Goal: Task Accomplishment & Management: Use online tool/utility

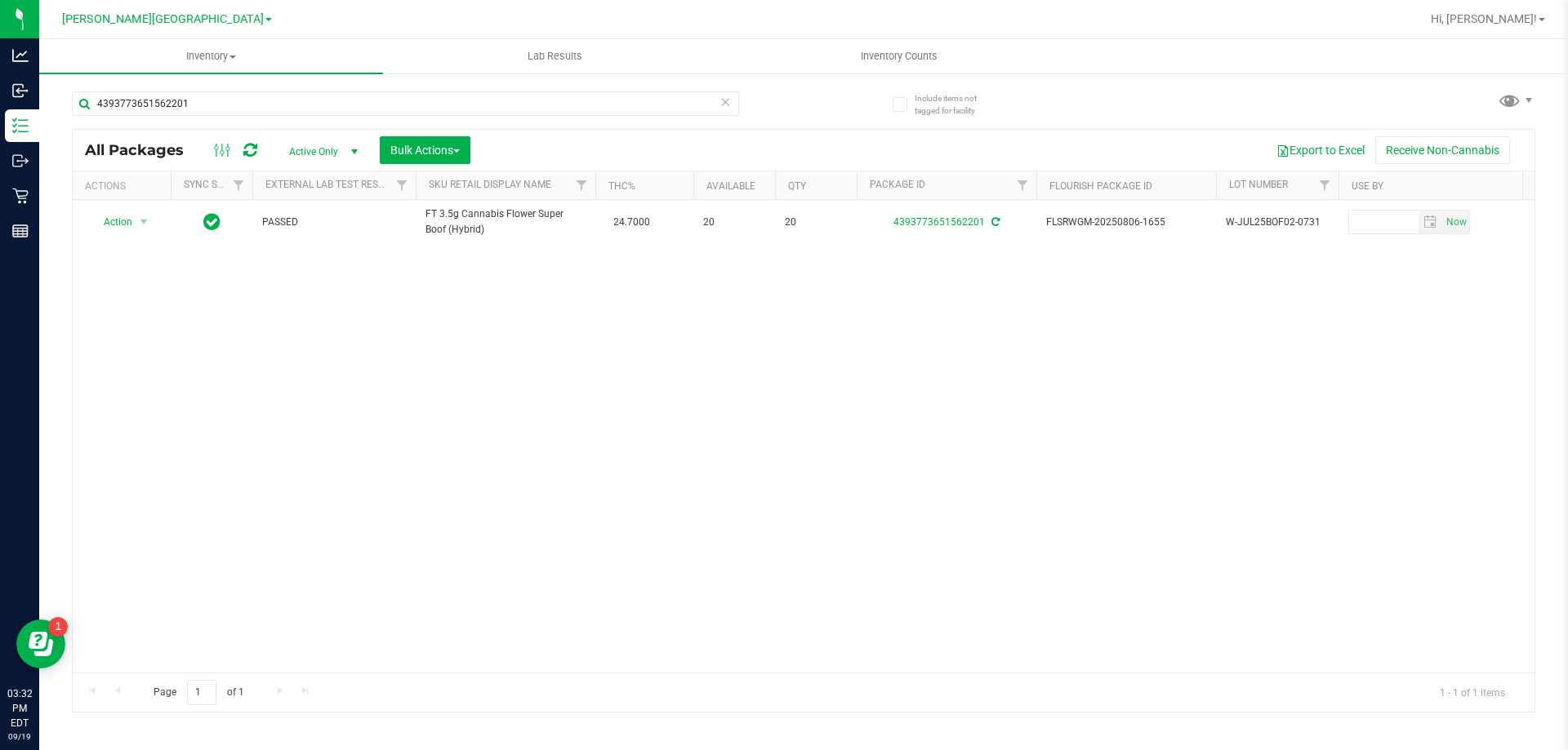
click at [730, 102] on icon at bounding box center [724, 101] width 12 height 20
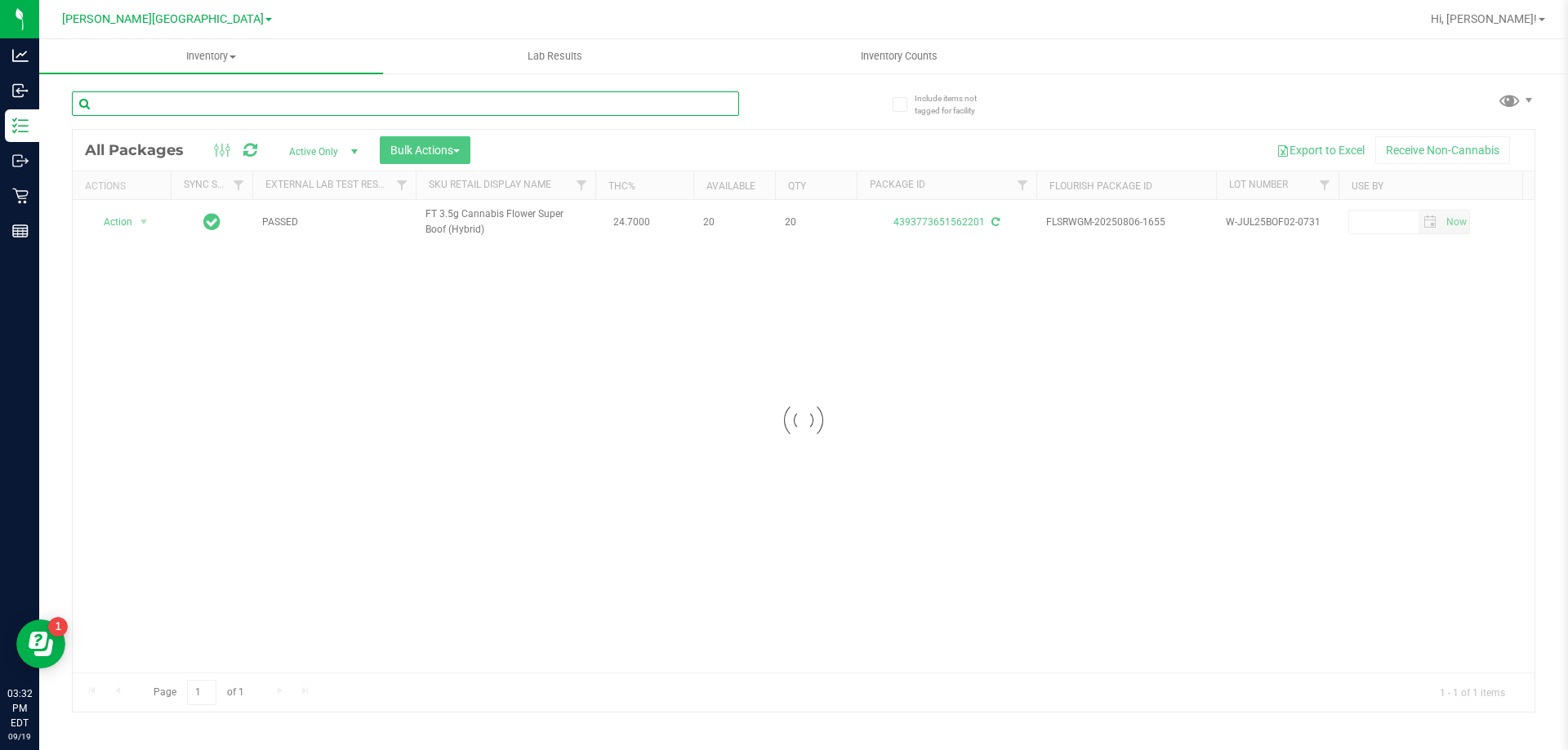
click at [631, 109] on input "text" at bounding box center [405, 103] width 667 height 24
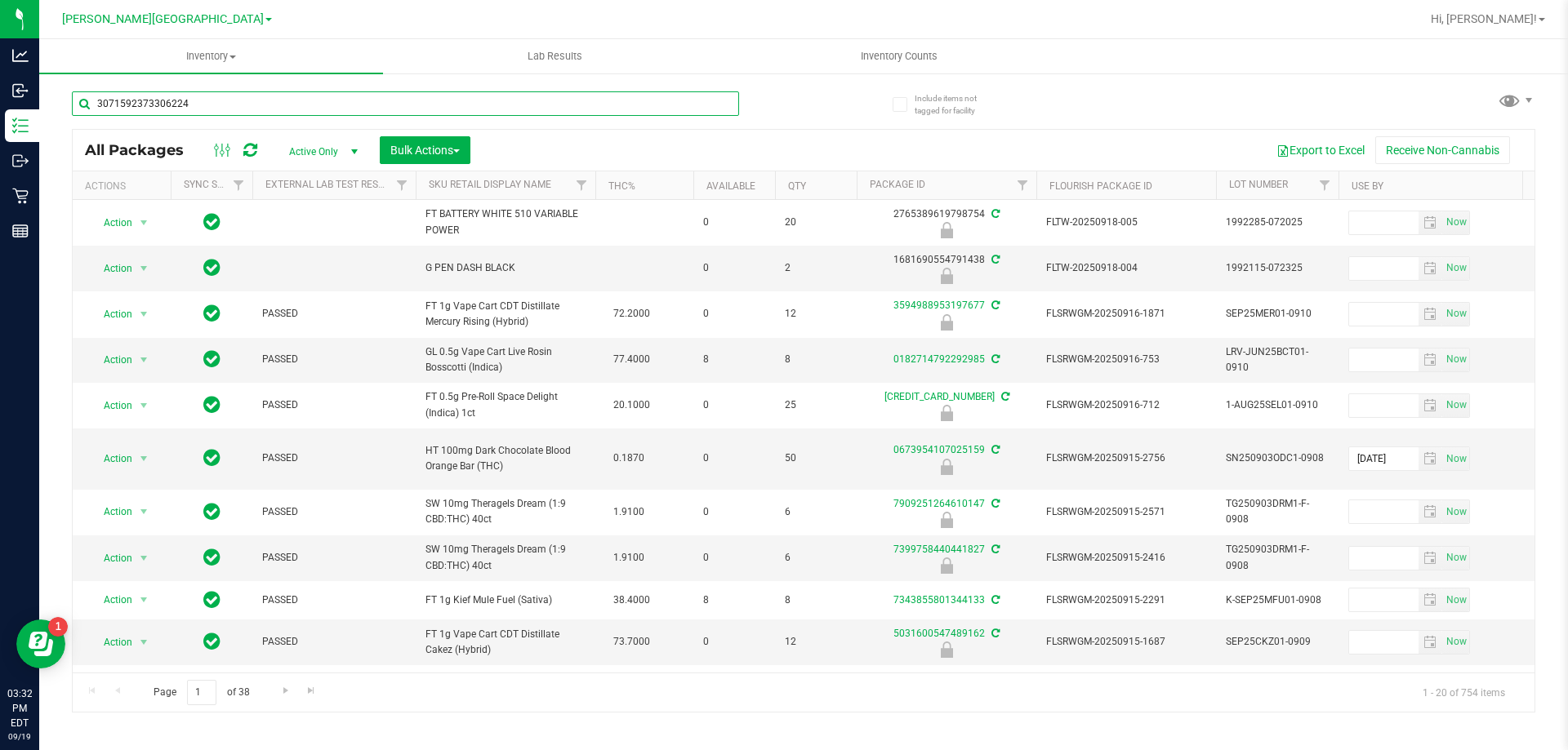
type input "3071592373306224"
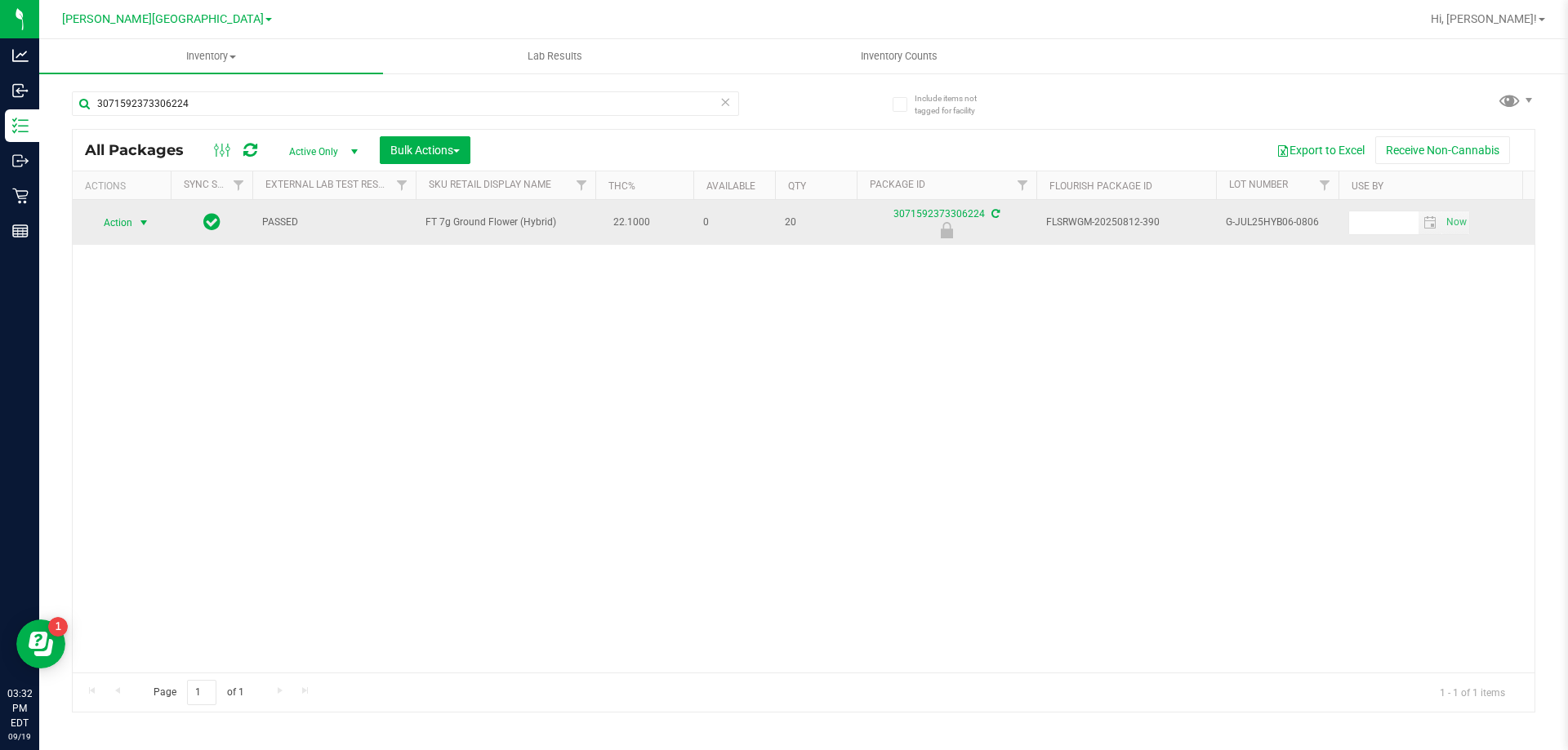
click at [144, 223] on span "select" at bounding box center [144, 223] width 13 height 13
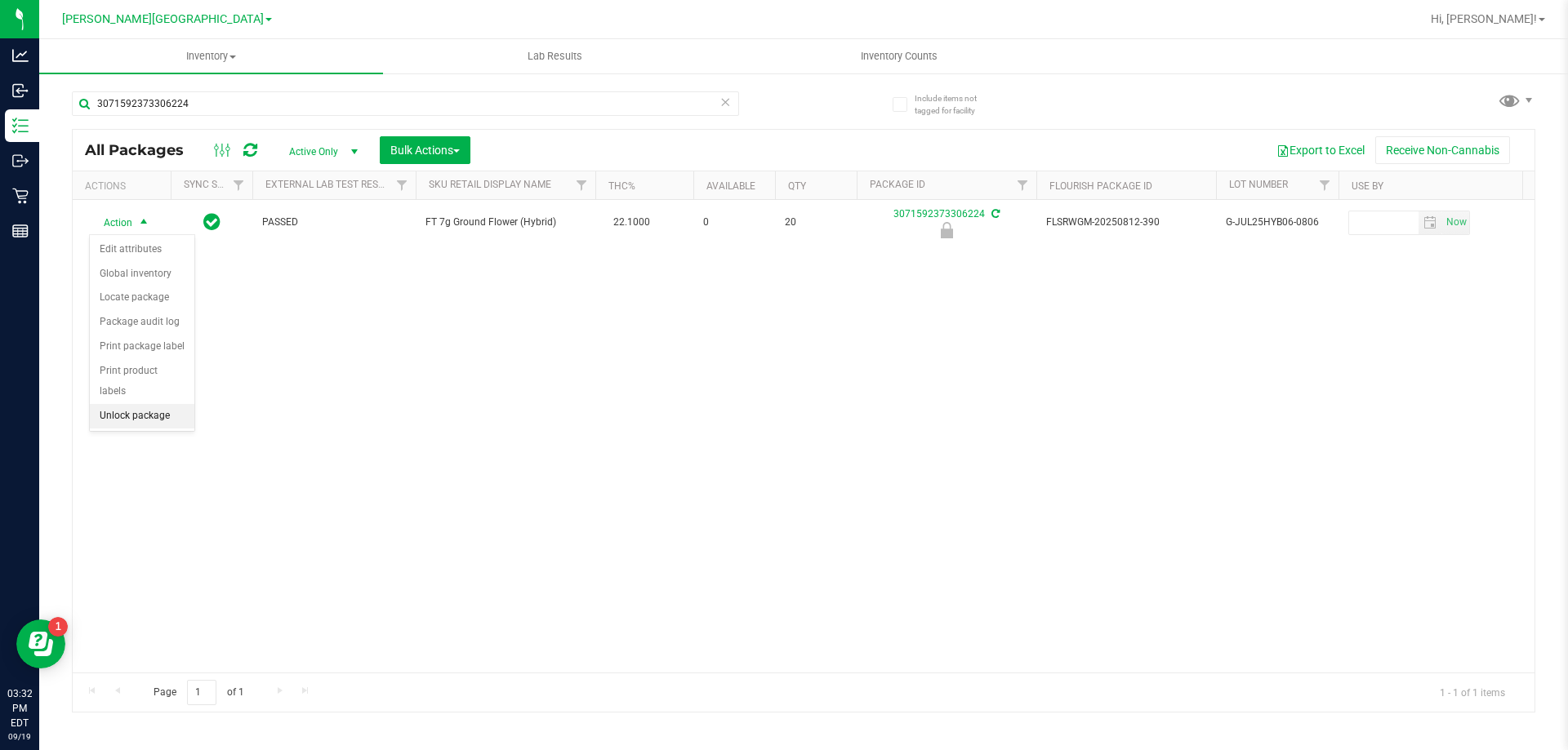
click at [138, 404] on li "Unlock package" at bounding box center [142, 416] width 104 height 24
click at [725, 107] on icon at bounding box center [724, 101] width 12 height 20
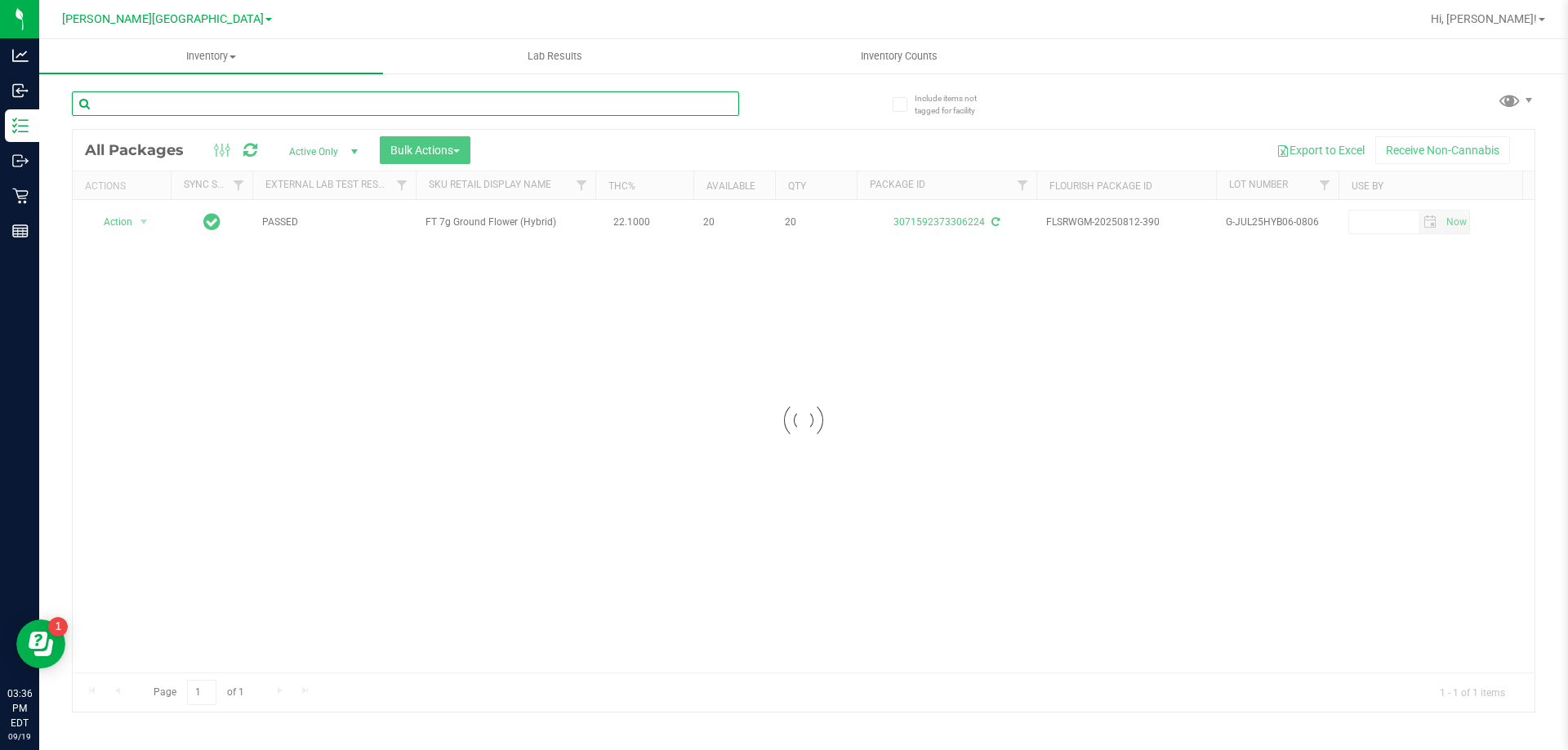
click at [637, 102] on input "text" at bounding box center [405, 103] width 667 height 24
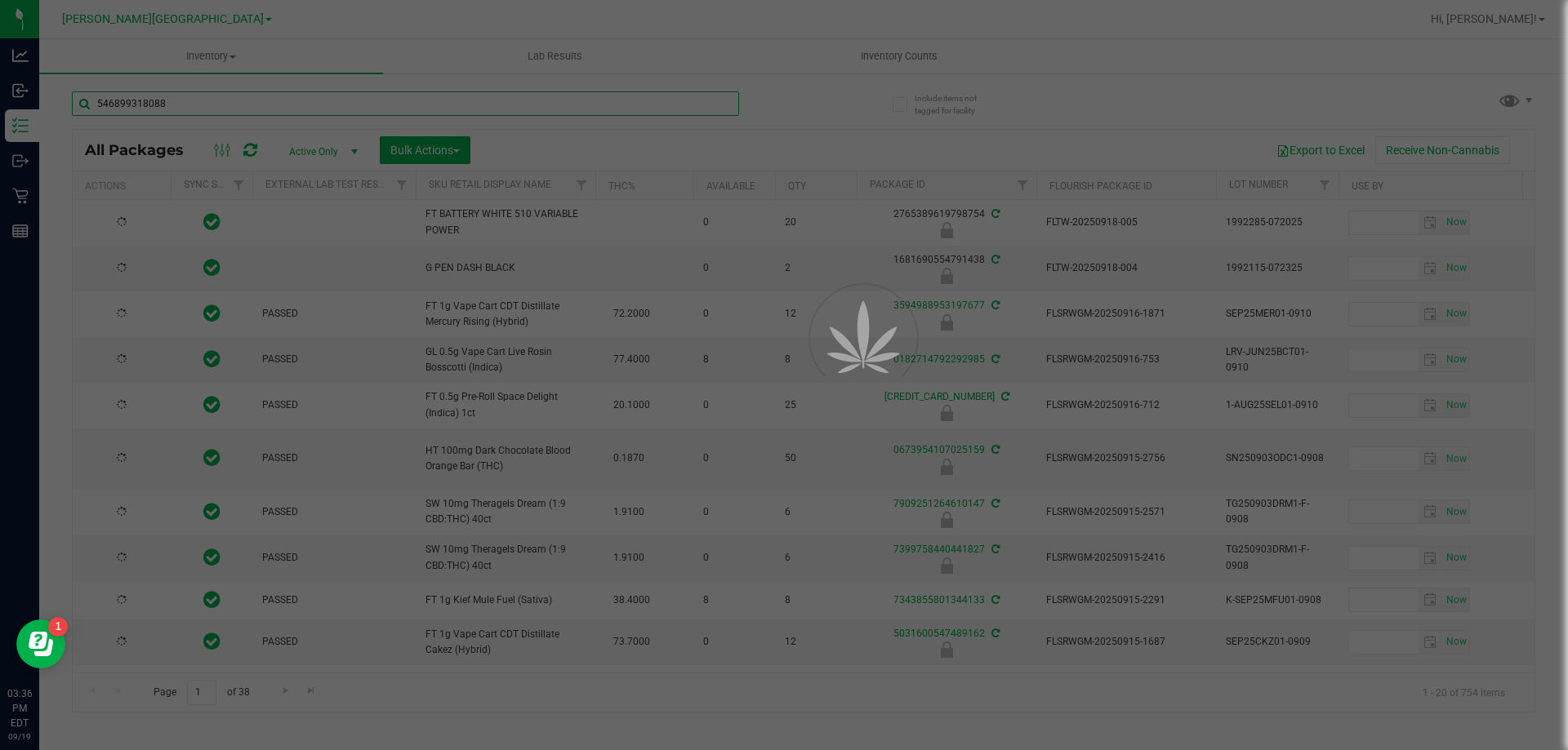
type input "5468993180883"
type input "[DATE]"
type input "5468993180883277"
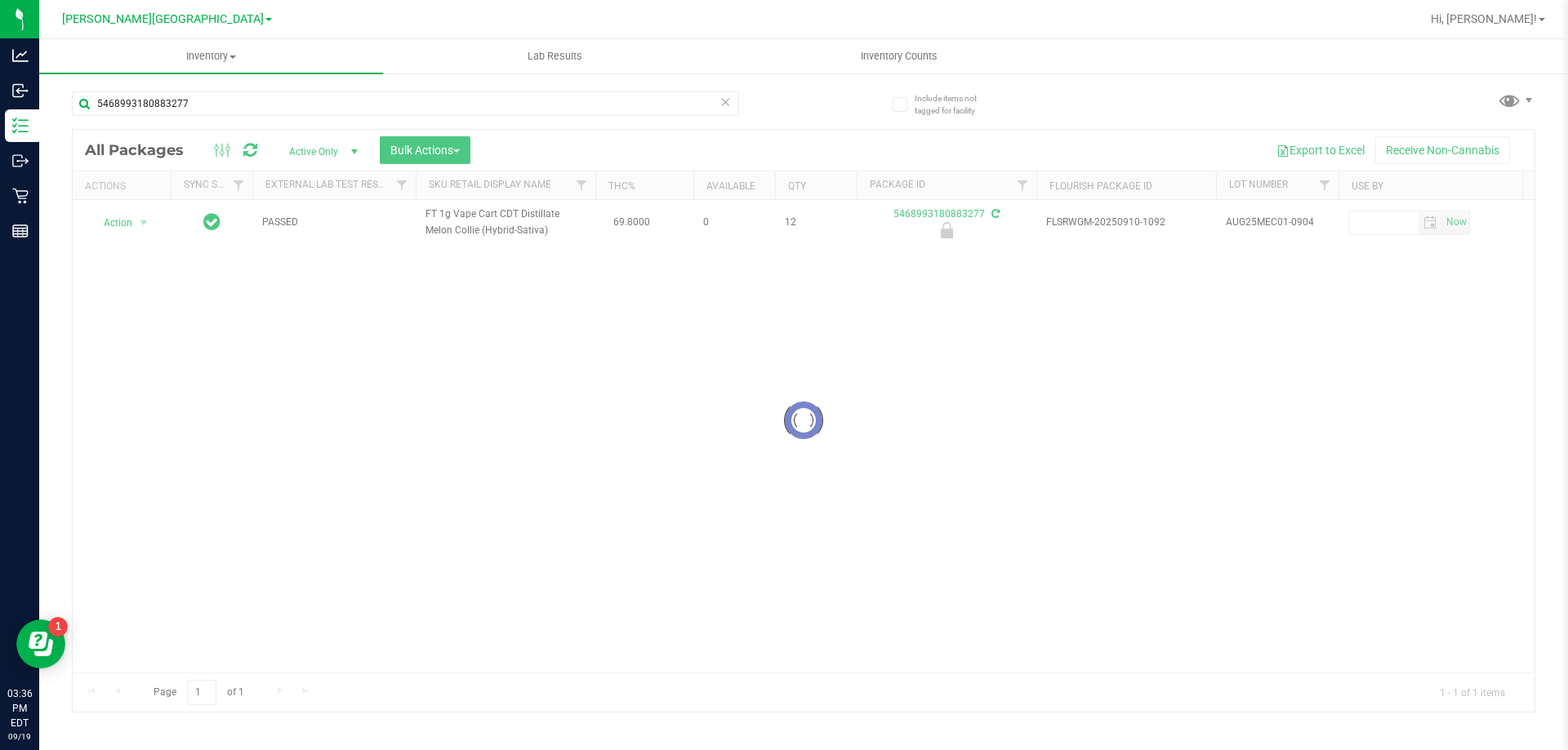
click at [131, 234] on div at bounding box center [803, 420] width 1461 height 582
click at [128, 232] on div at bounding box center [803, 420] width 1461 height 582
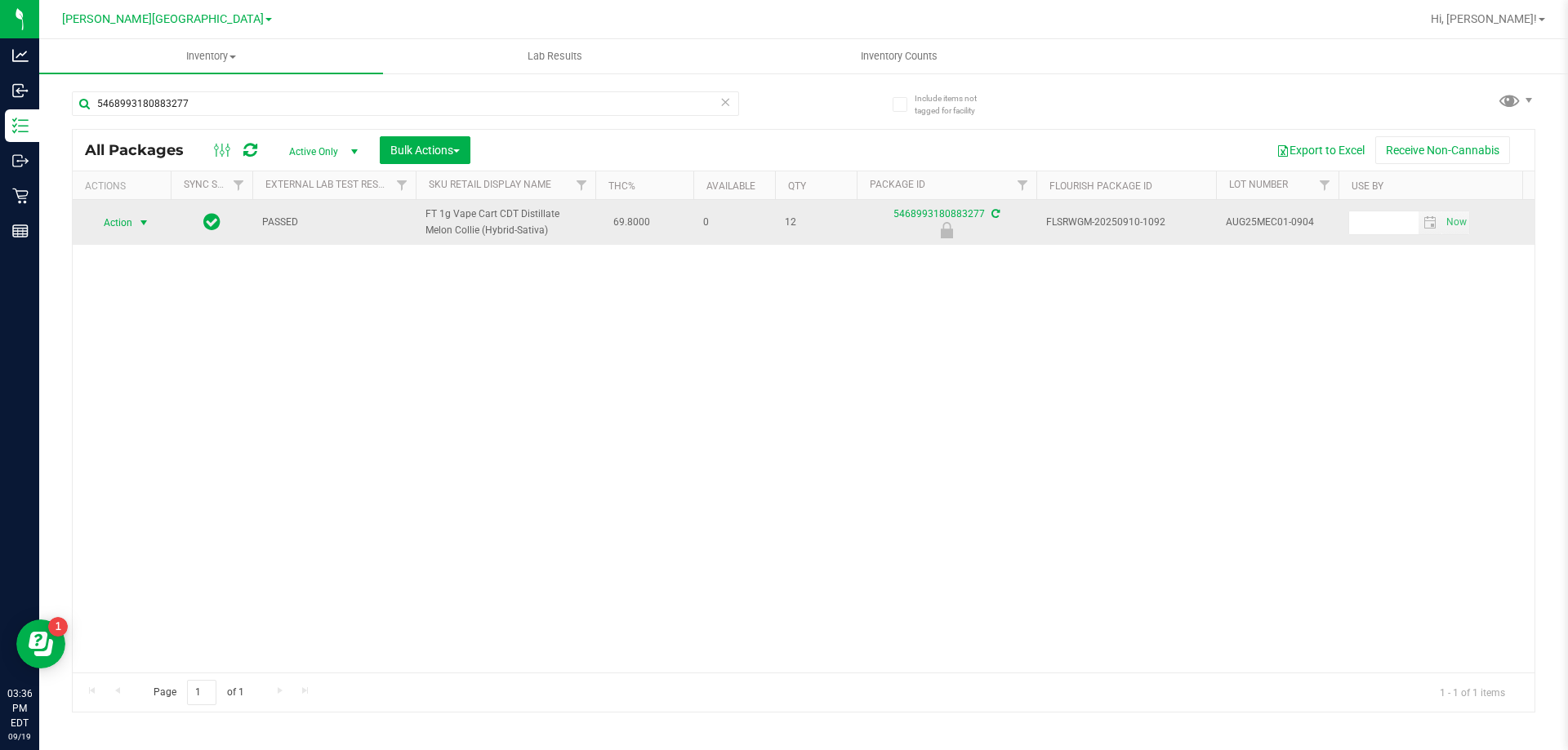
click at [139, 229] on span "select" at bounding box center [144, 223] width 13 height 13
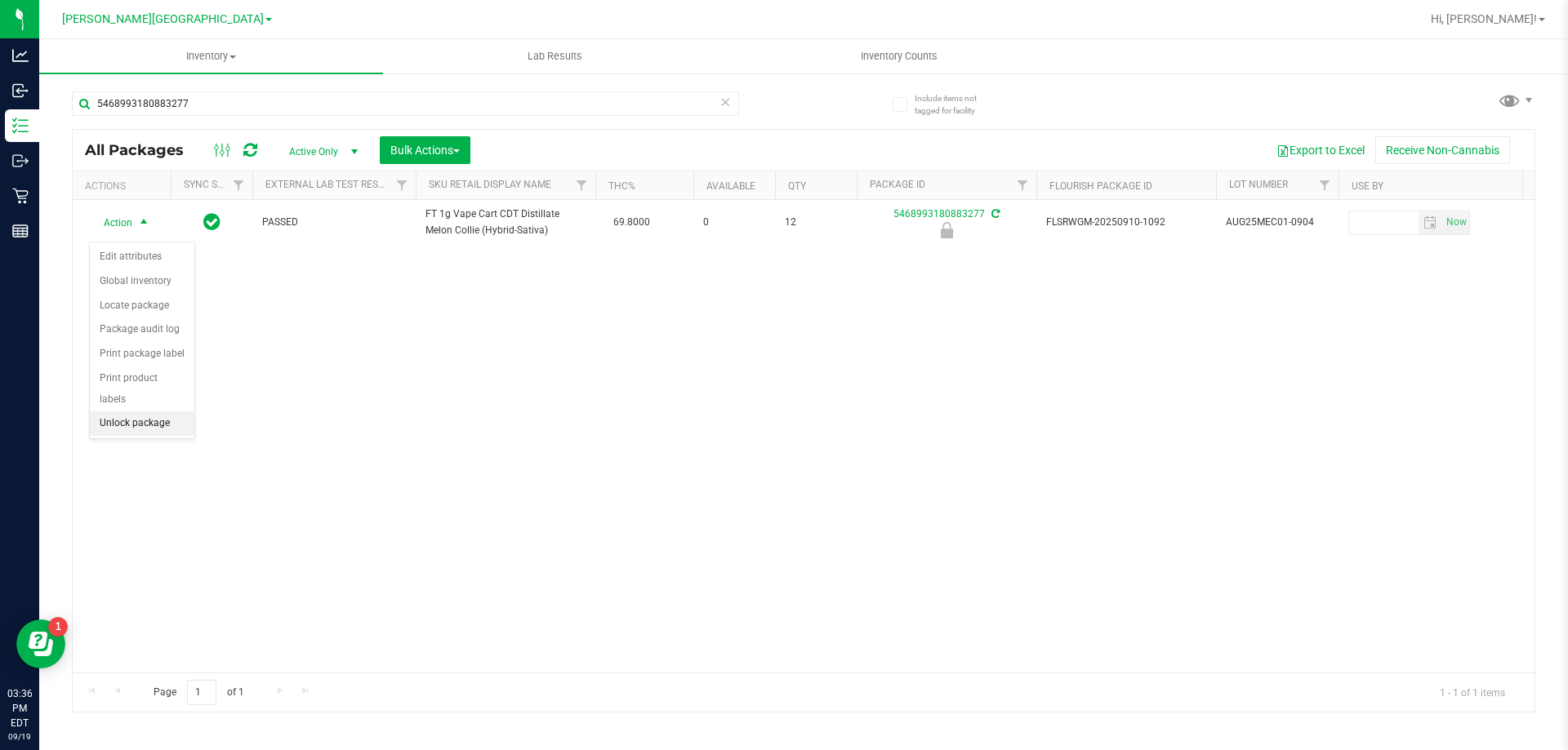
click at [126, 411] on li "Unlock package" at bounding box center [142, 423] width 104 height 24
click at [728, 107] on icon at bounding box center [724, 101] width 12 height 20
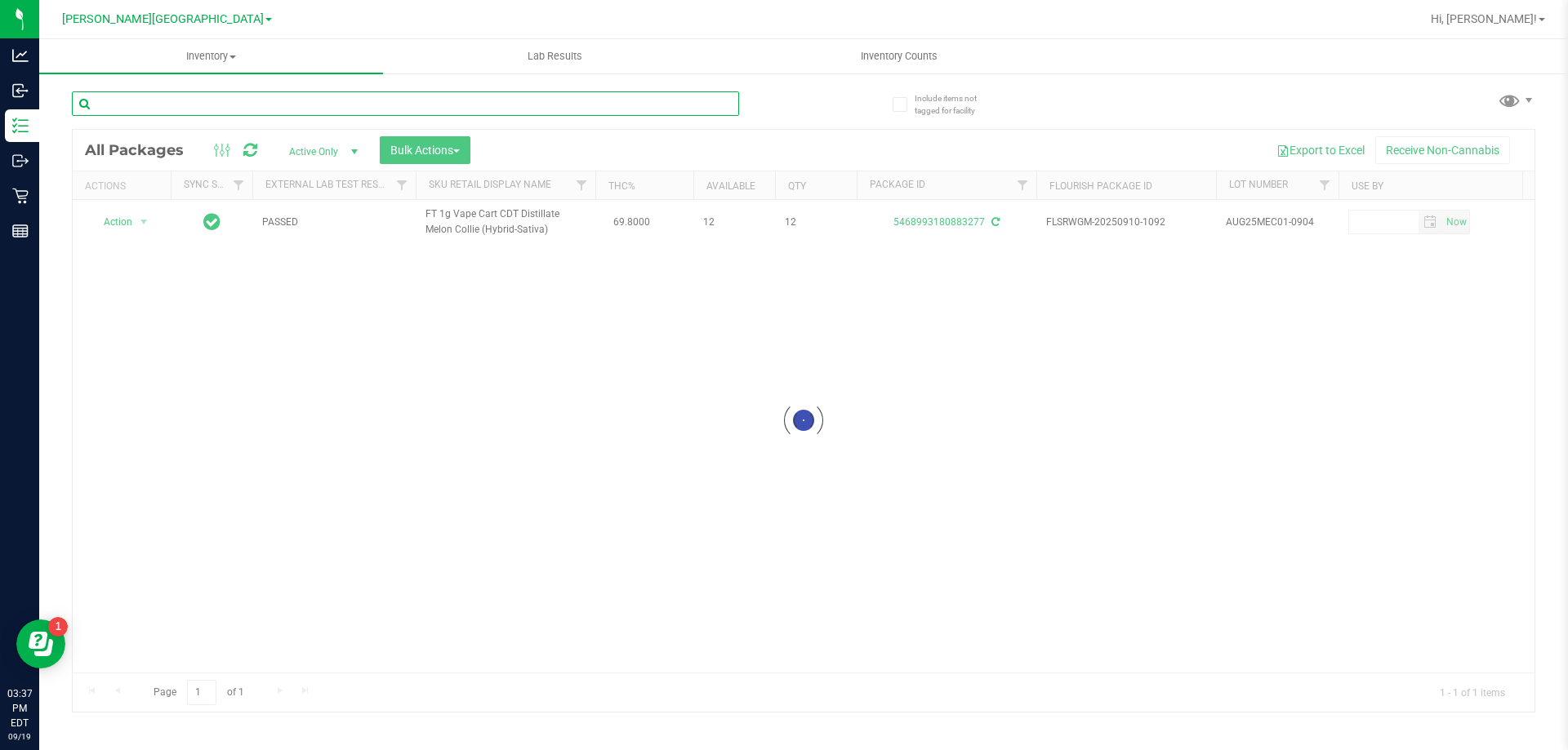
click at [675, 98] on input "text" at bounding box center [405, 103] width 667 height 24
type input "9943190485605868"
click at [725, 106] on icon at bounding box center [724, 101] width 12 height 20
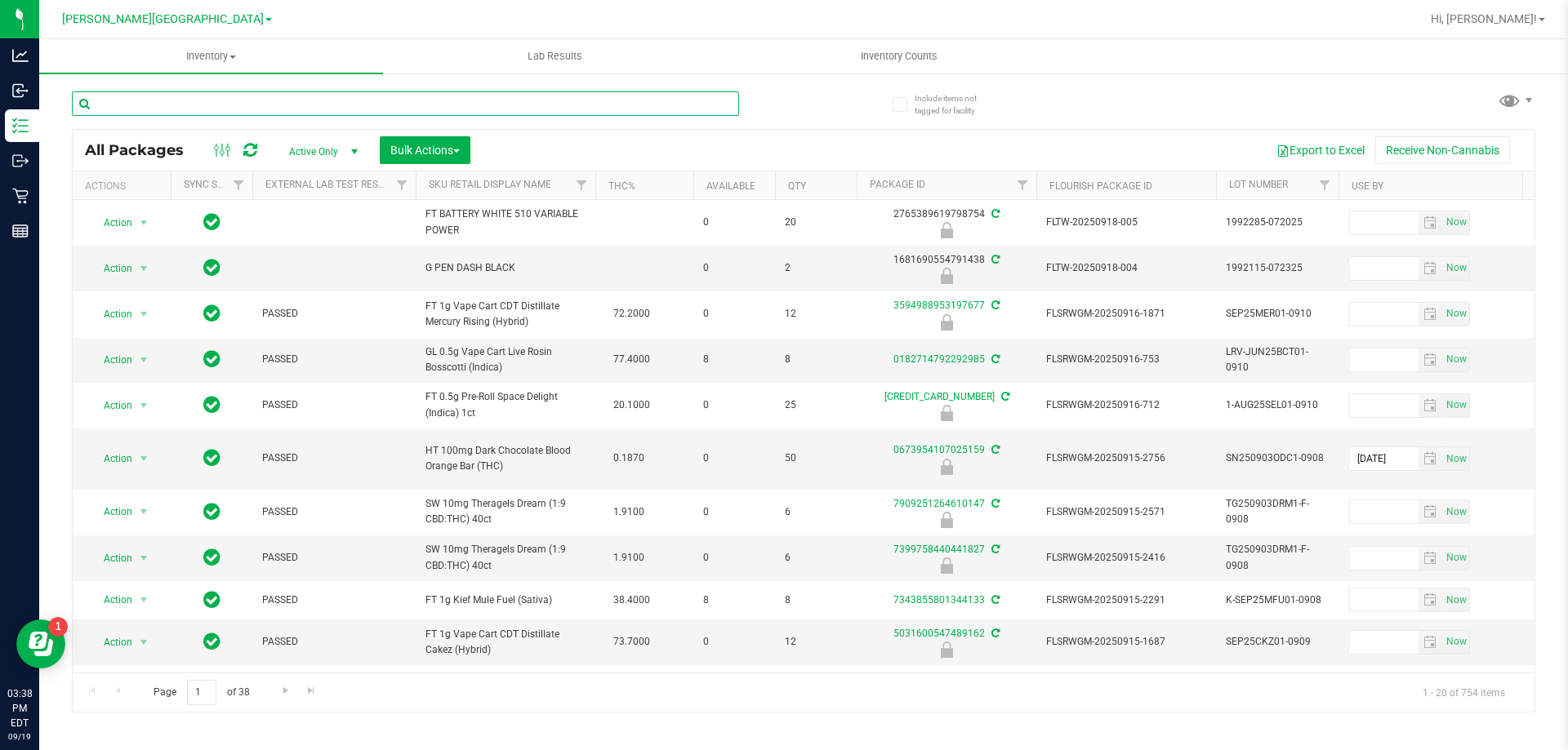
click at [674, 101] on input "text" at bounding box center [405, 103] width 667 height 24
type input "cpz"
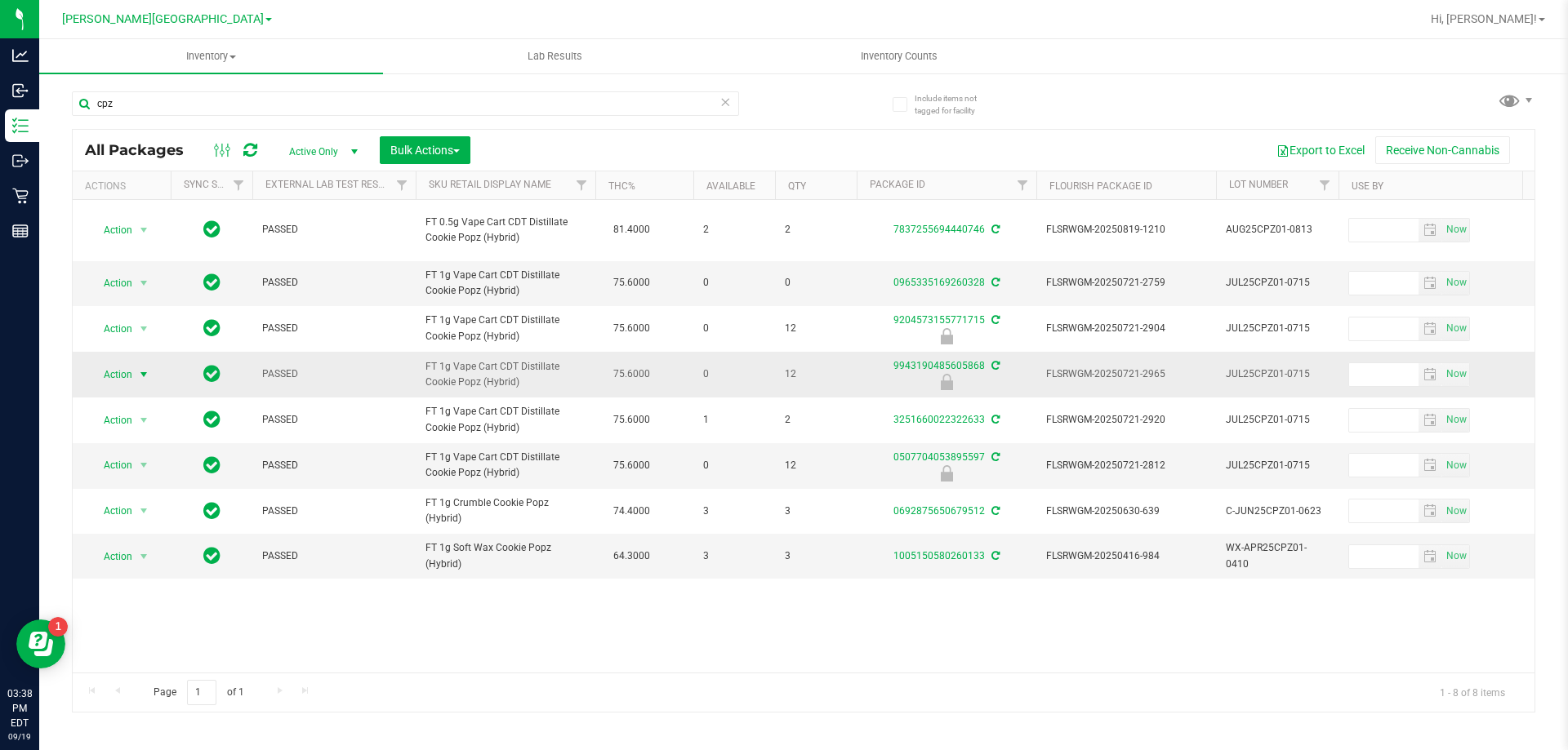
click at [140, 374] on span "select" at bounding box center [144, 375] width 13 height 13
click at [131, 556] on li "Unlock package" at bounding box center [142, 568] width 104 height 24
click at [743, 129] on div "All Packages Active Only Active Only Lab Samples Locked All External Internal B…" at bounding box center [803, 149] width 1461 height 40
click at [725, 96] on icon at bounding box center [724, 101] width 12 height 20
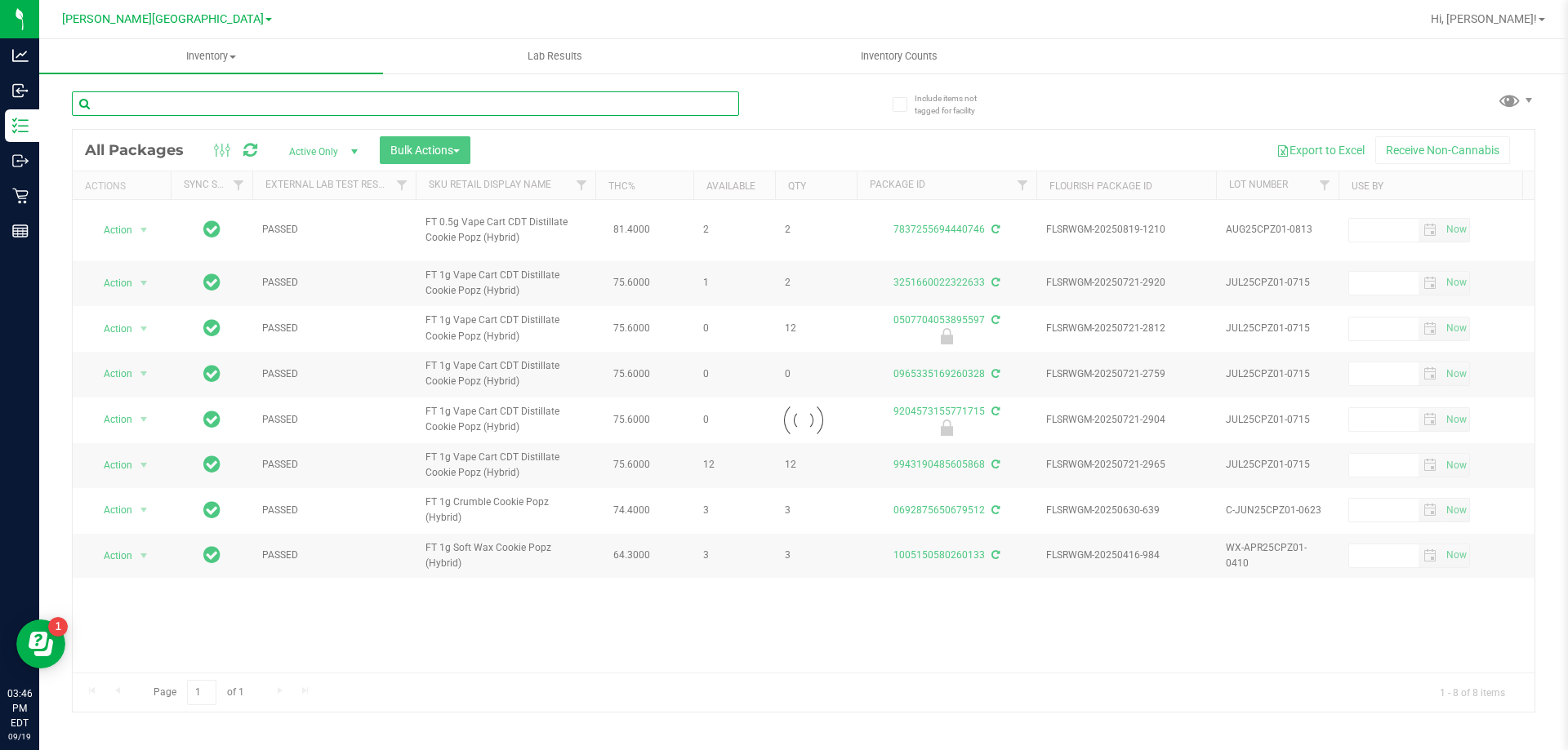
click at [668, 102] on input "text" at bounding box center [405, 103] width 667 height 24
type input "amn"
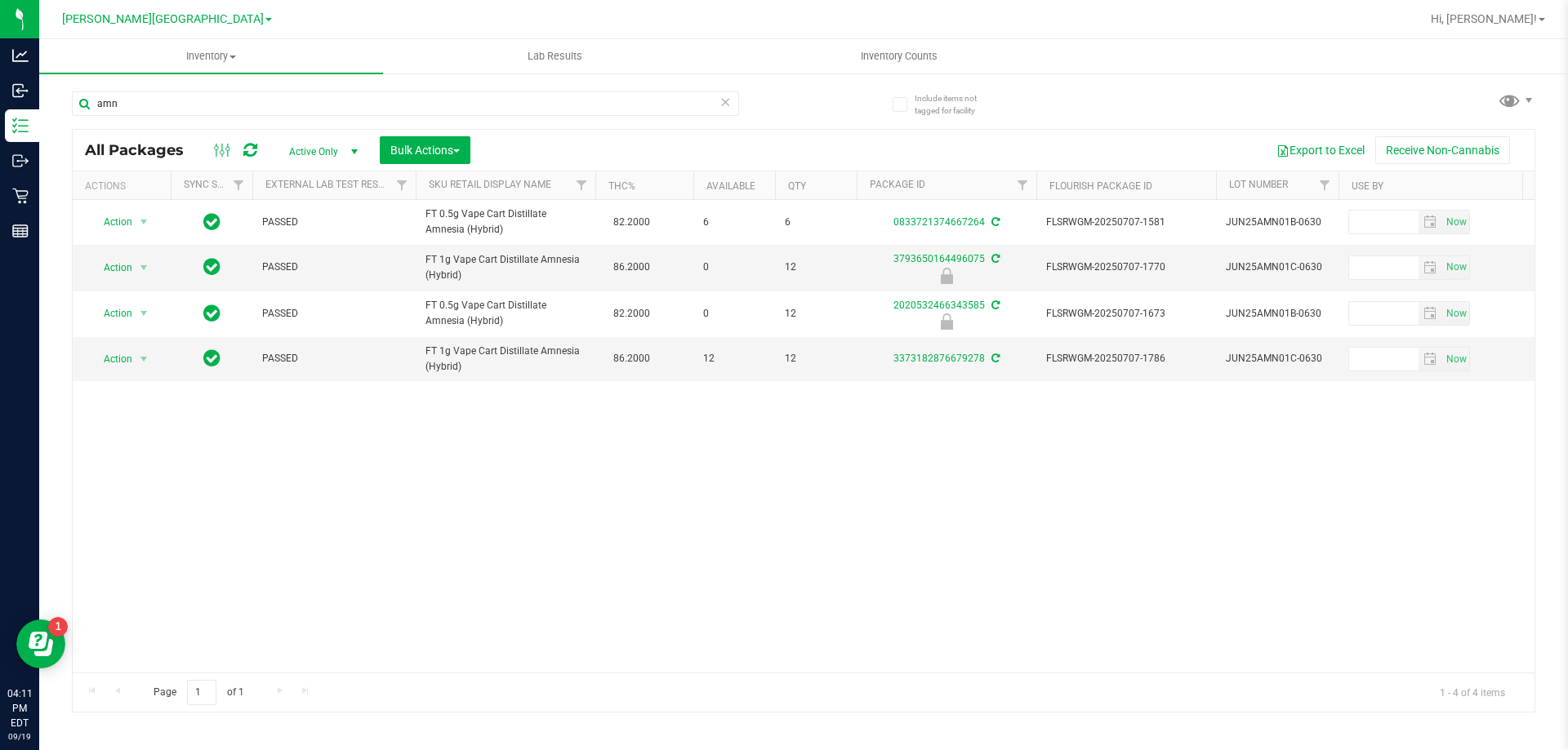
click at [725, 97] on icon at bounding box center [724, 101] width 12 height 20
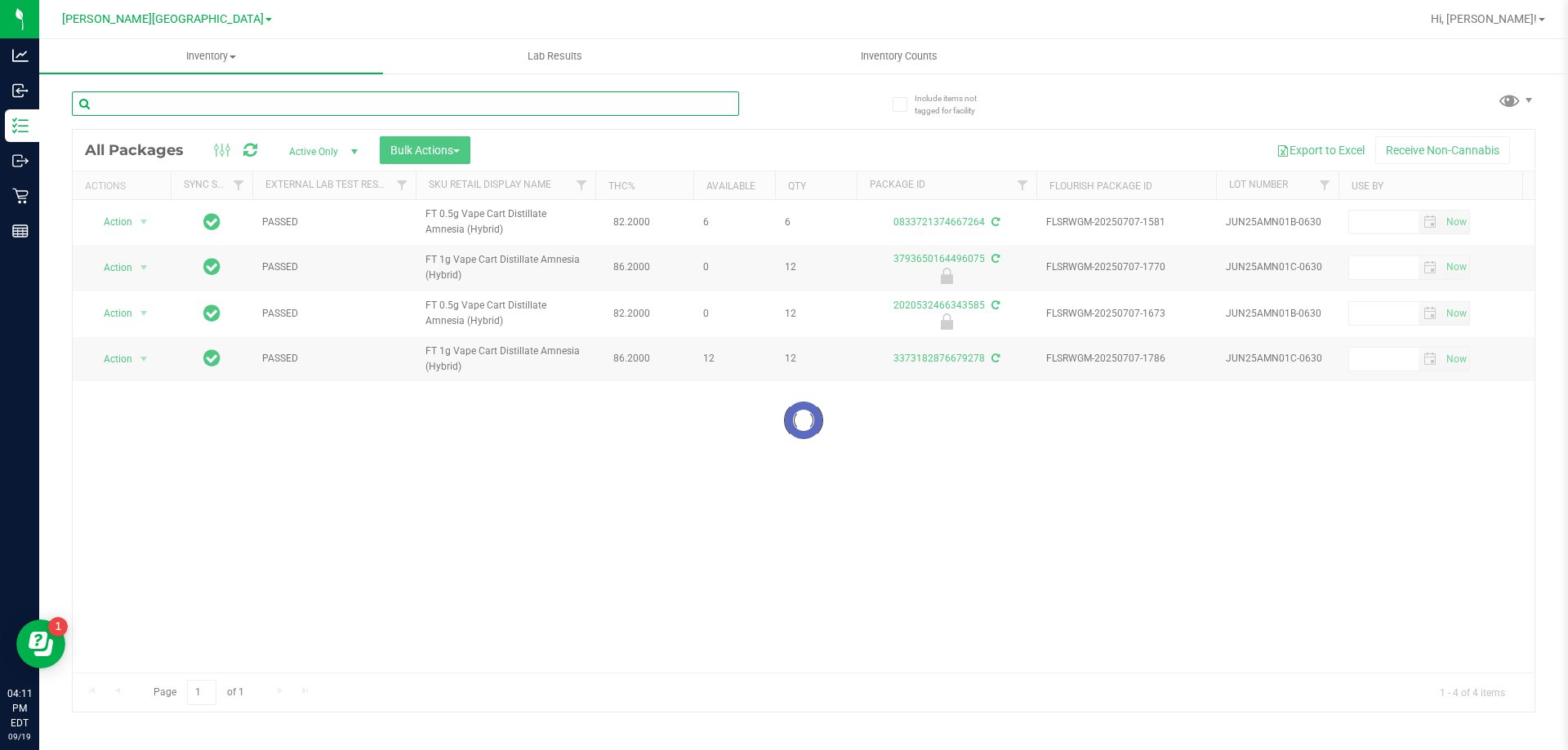
click at [655, 102] on input "text" at bounding box center [405, 103] width 667 height 24
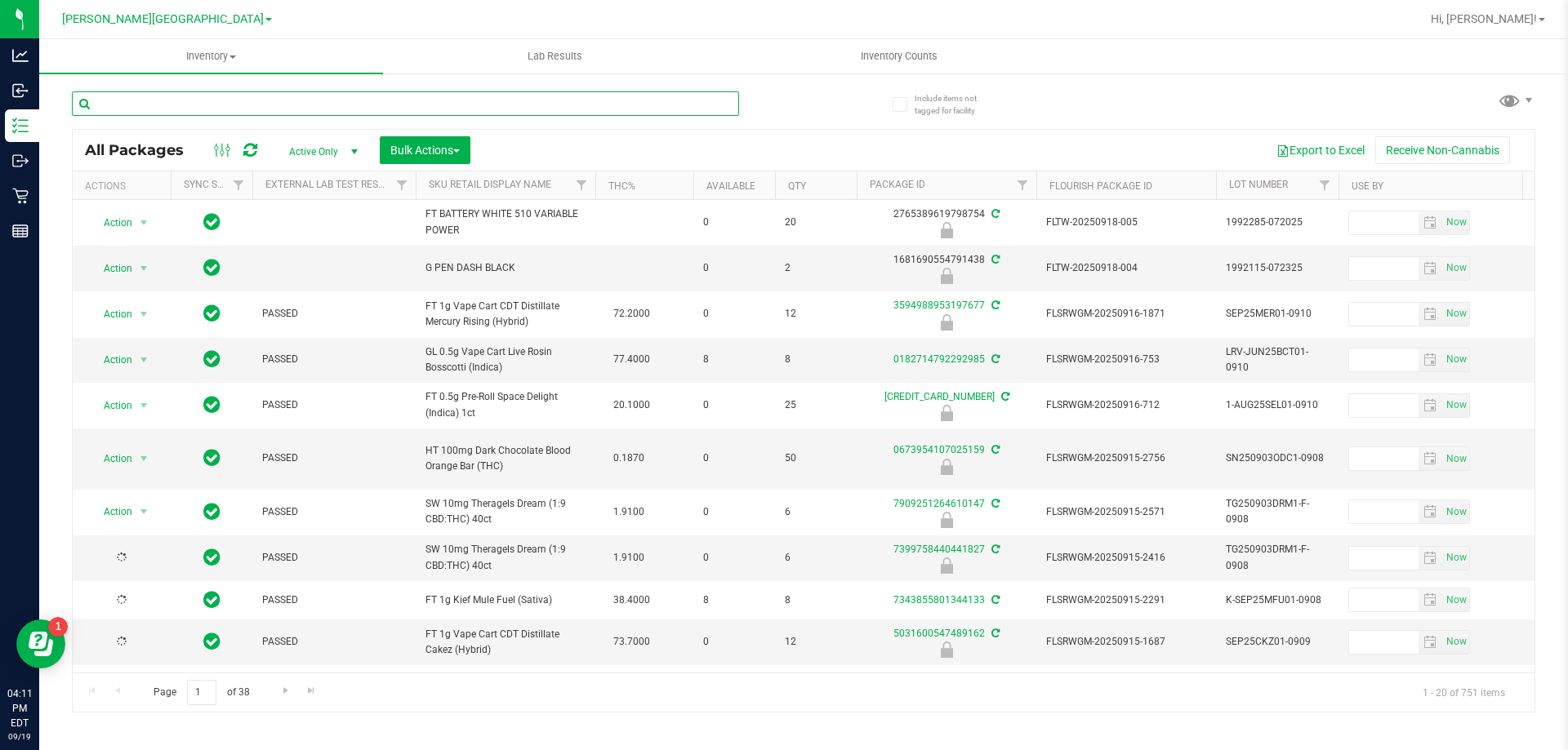
type input "[DATE]"
type input "l"
type input "lnc"
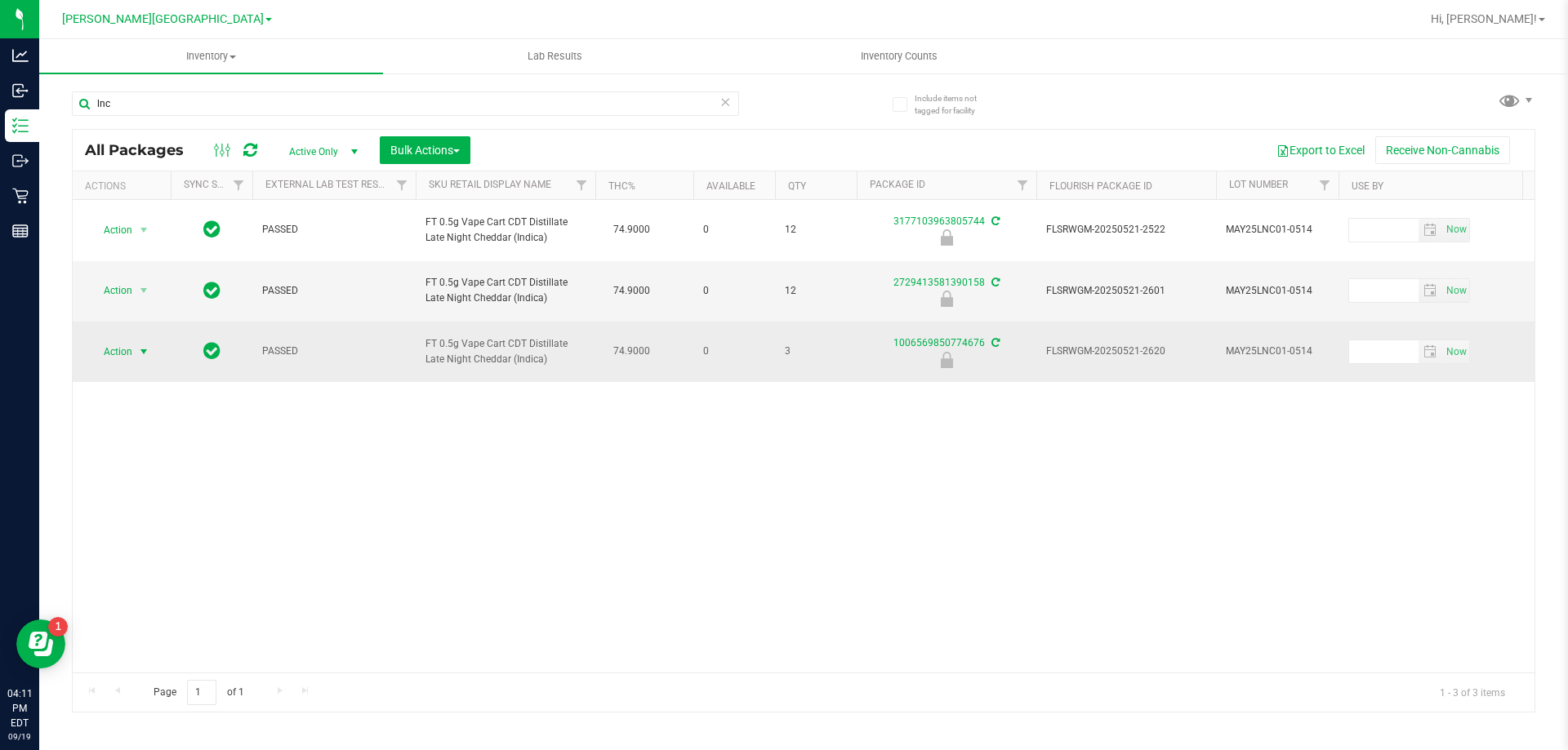
click at [144, 358] on span "select" at bounding box center [144, 351] width 13 height 13
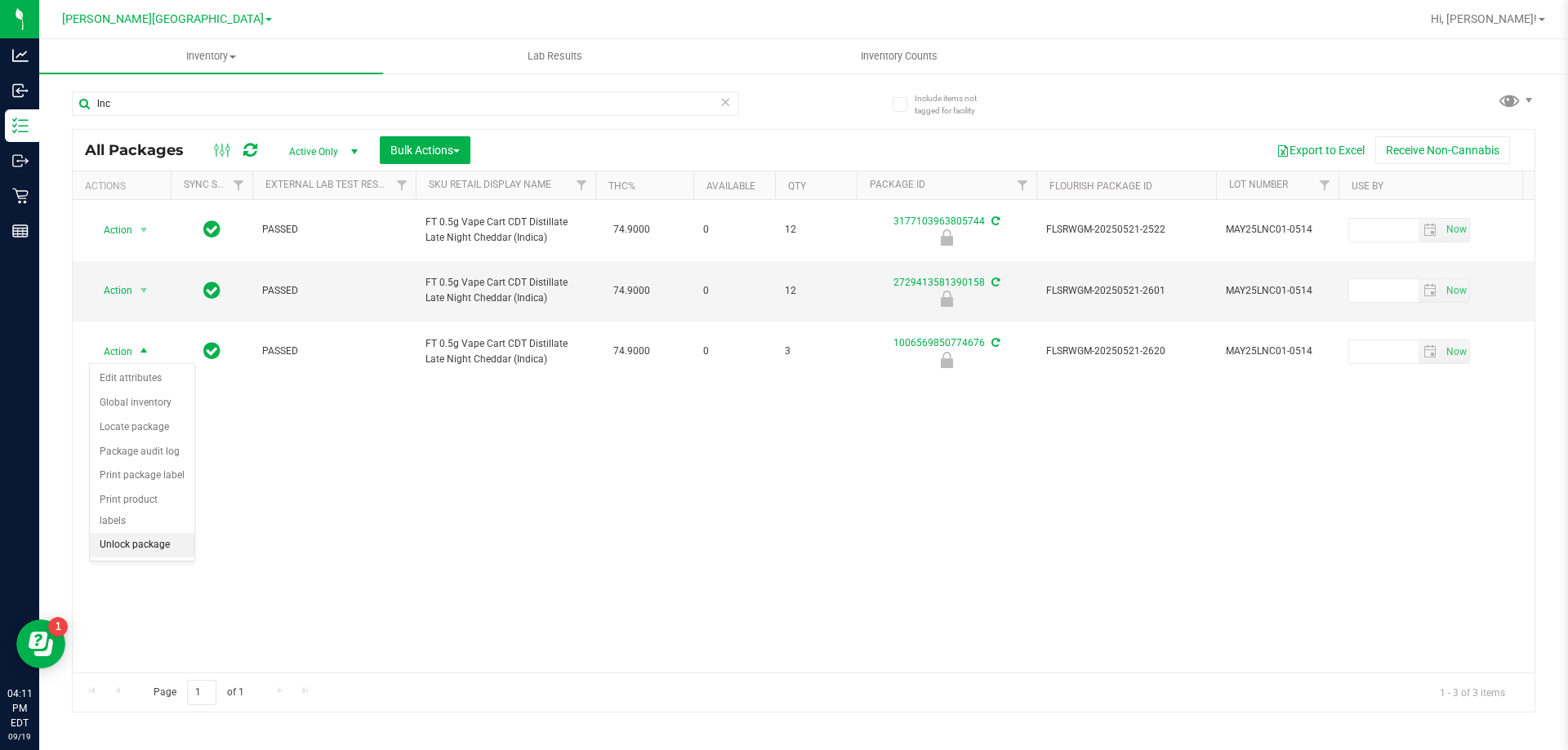
click at [166, 533] on li "Unlock package" at bounding box center [142, 544] width 104 height 24
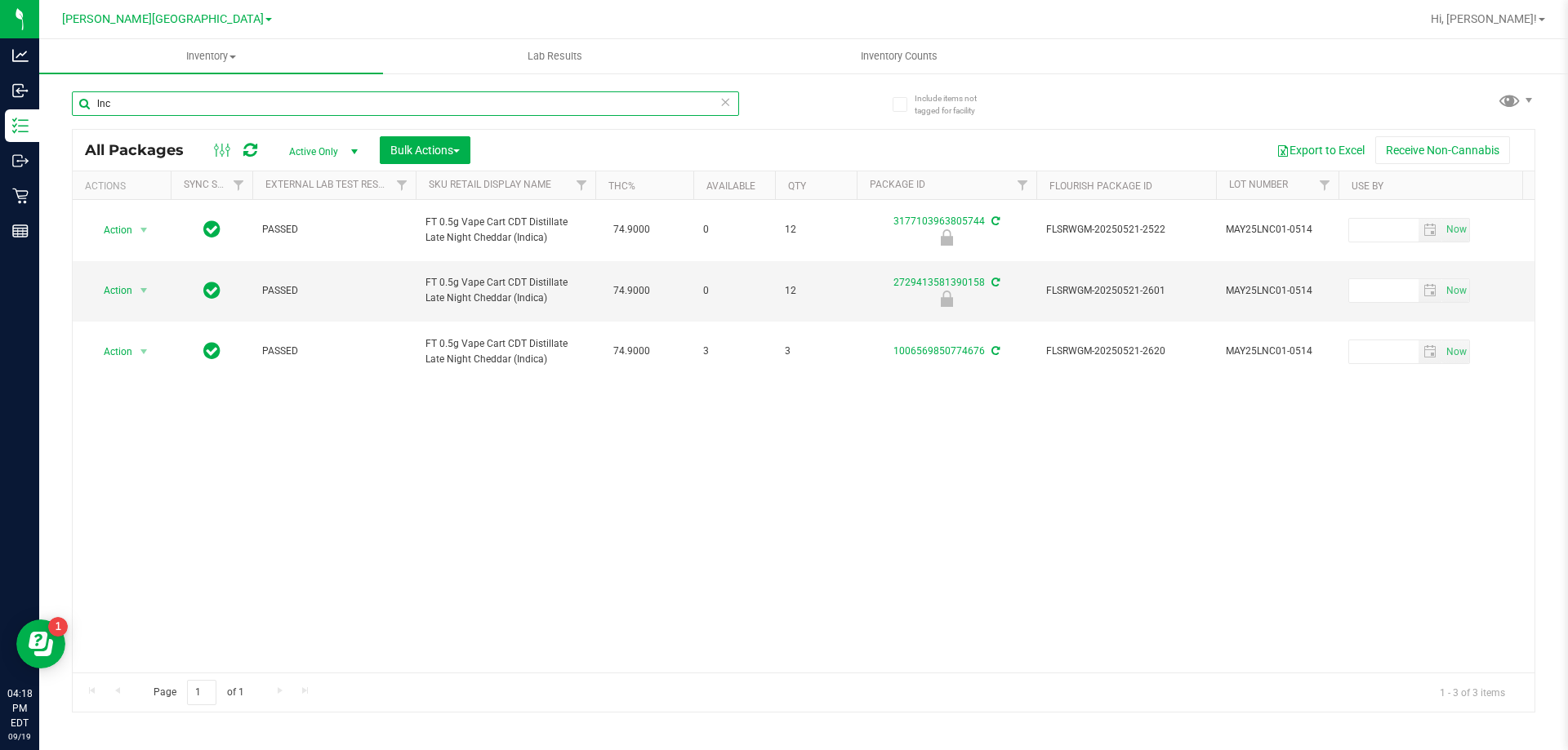
click at [382, 101] on input "lnc" at bounding box center [405, 103] width 667 height 24
type input "l"
type input "g pen"
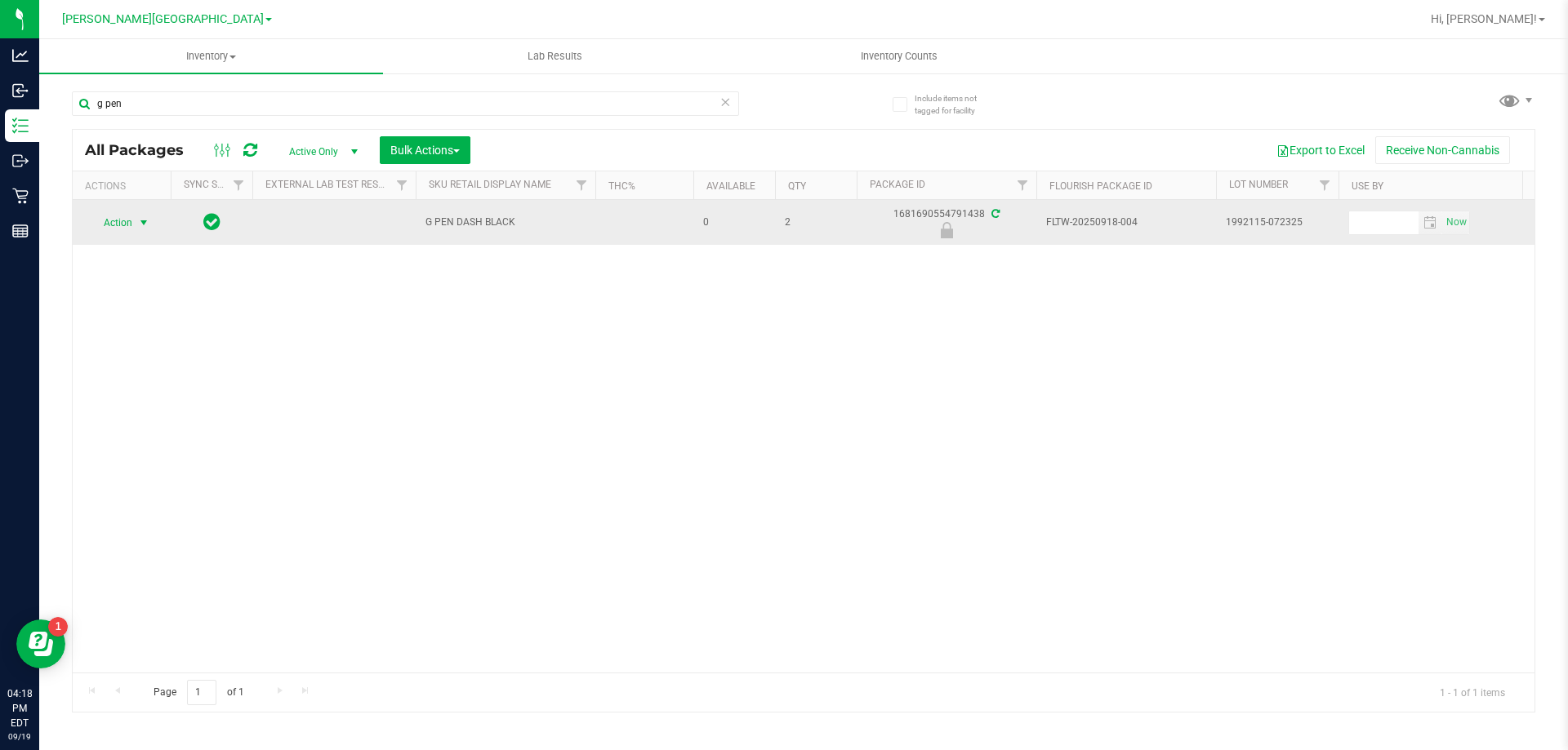
click at [140, 222] on span "select" at bounding box center [144, 223] width 13 height 13
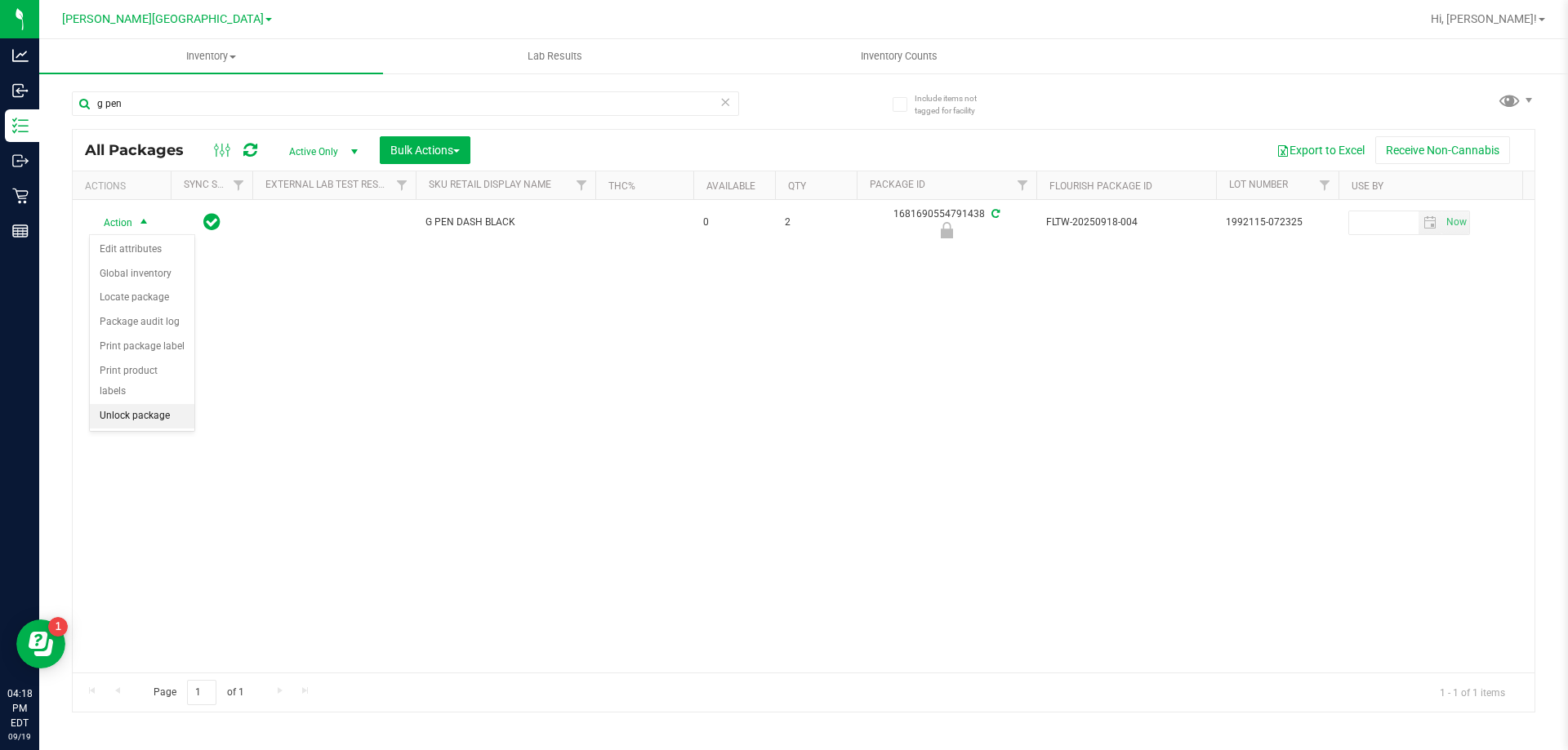
click at [119, 404] on li "Unlock package" at bounding box center [142, 416] width 104 height 24
click at [726, 101] on icon at bounding box center [724, 101] width 12 height 20
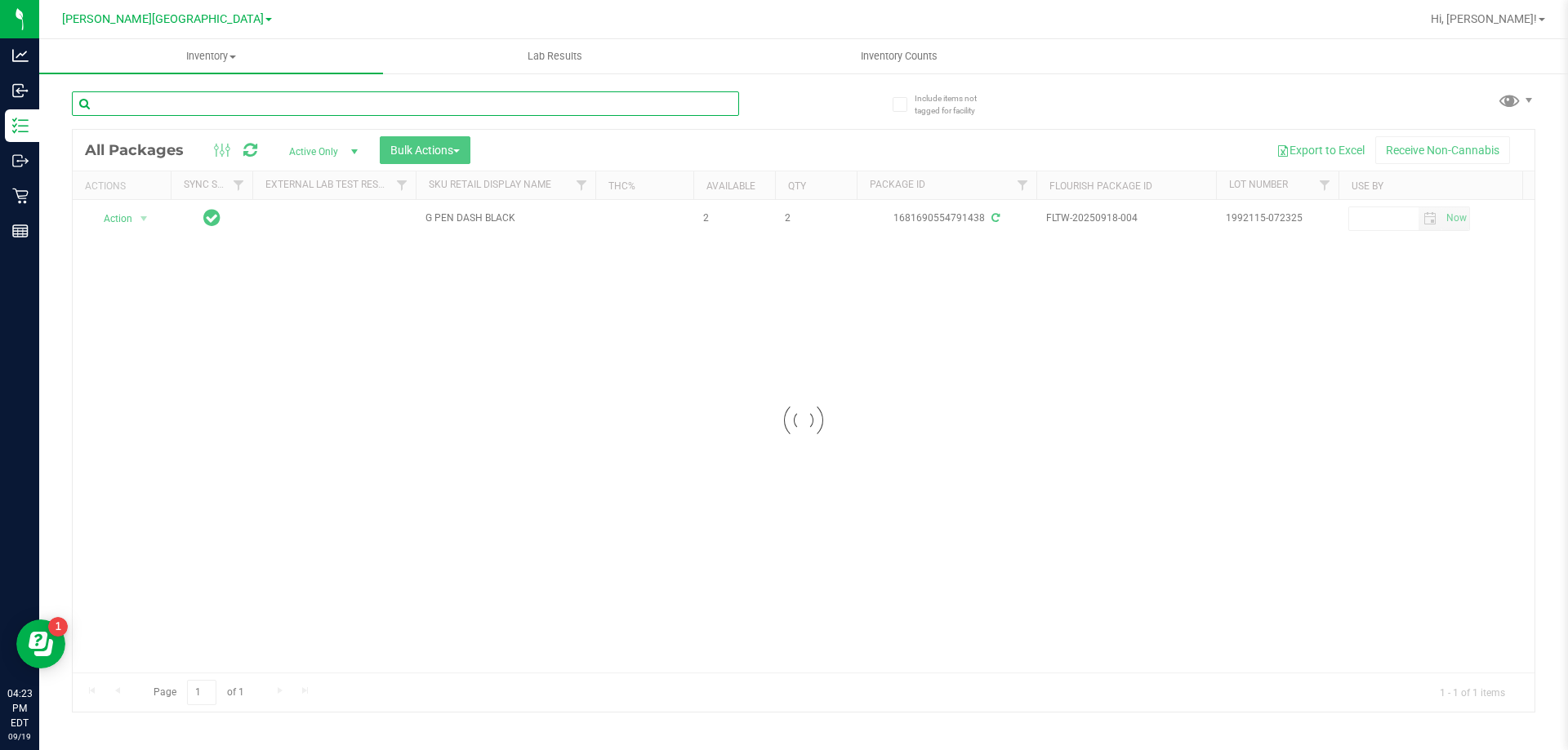
click at [648, 106] on input "text" at bounding box center [405, 103] width 667 height 24
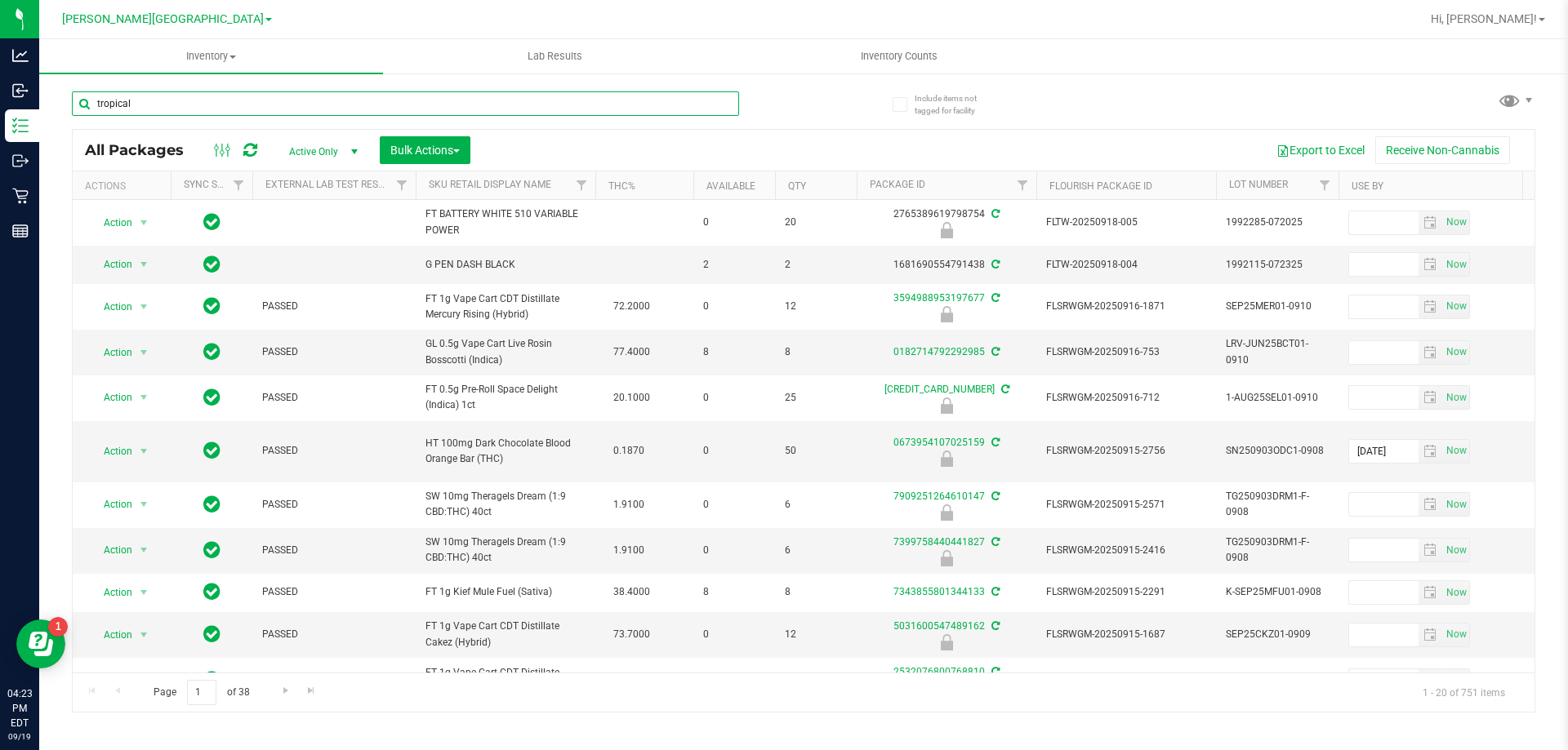
type input "tropical"
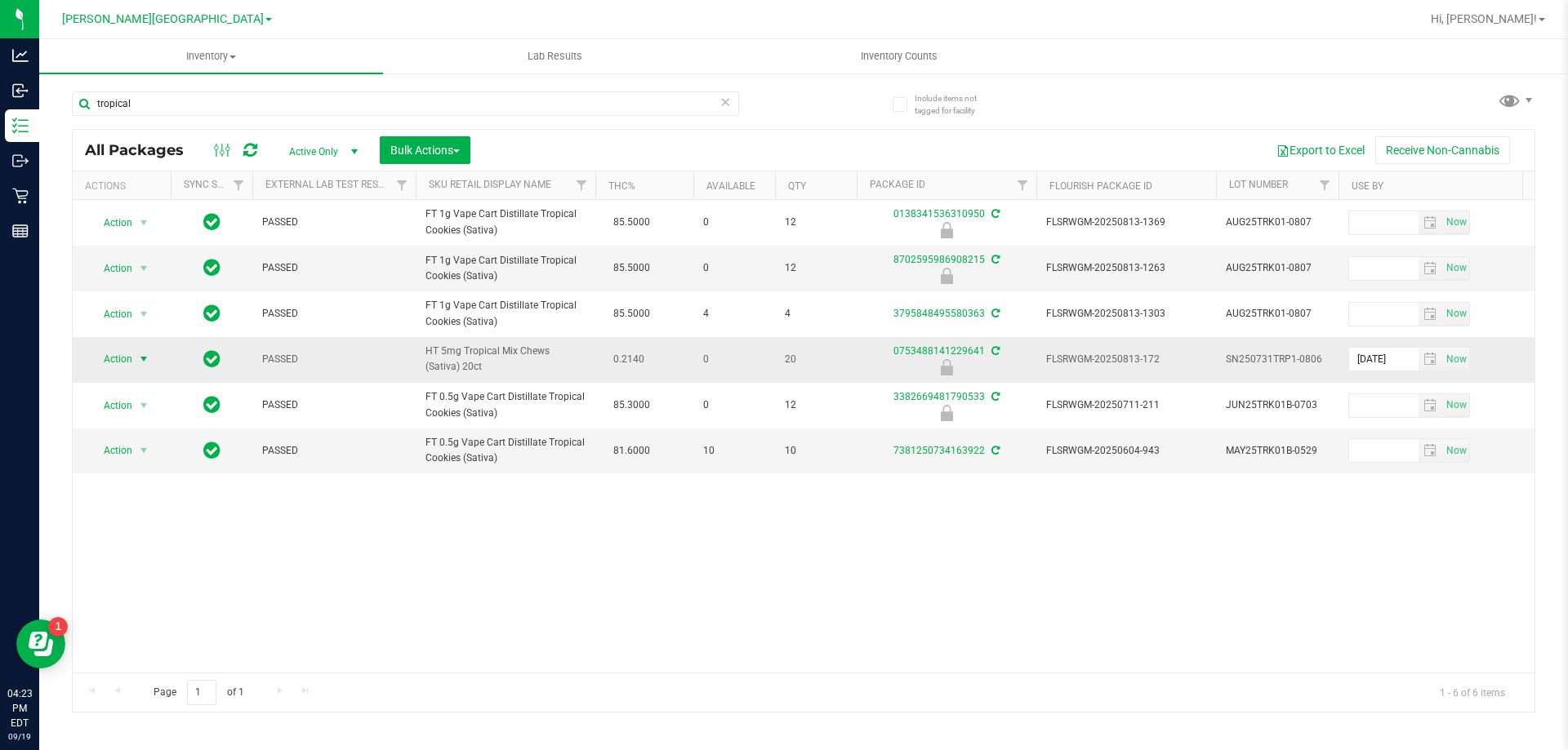
click at [144, 360] on span "select" at bounding box center [144, 359] width 13 height 13
click at [141, 541] on li "Unlock package" at bounding box center [142, 552] width 104 height 24
click at [713, 99] on input "tropical" at bounding box center [405, 103] width 667 height 24
click at [699, 102] on input "tropical" at bounding box center [405, 103] width 667 height 24
click at [728, 101] on icon at bounding box center [724, 101] width 12 height 20
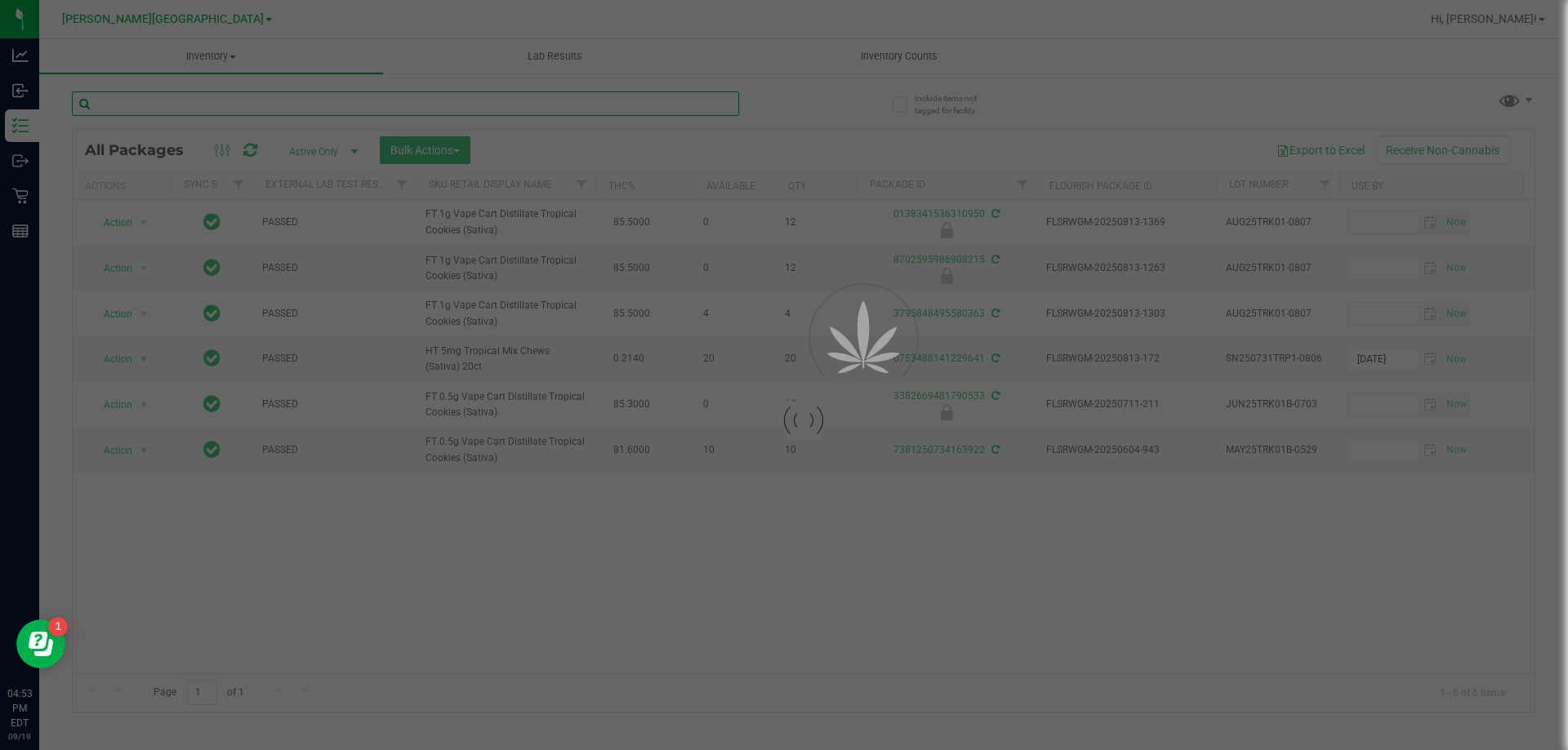
click at [686, 102] on input "text" at bounding box center [405, 103] width 667 height 24
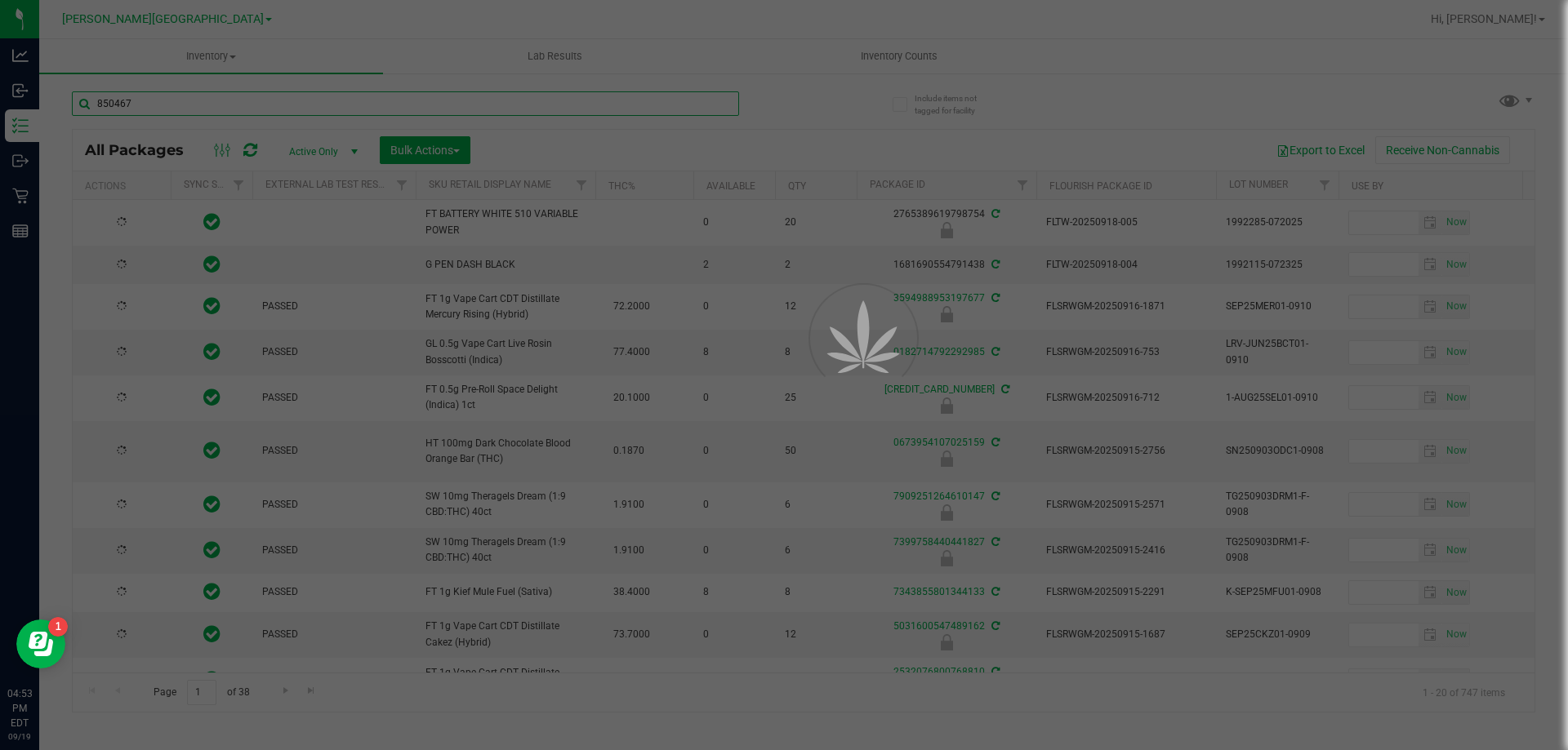
type input "8504670"
type input "[DATE]"
type input "8504670158349225"
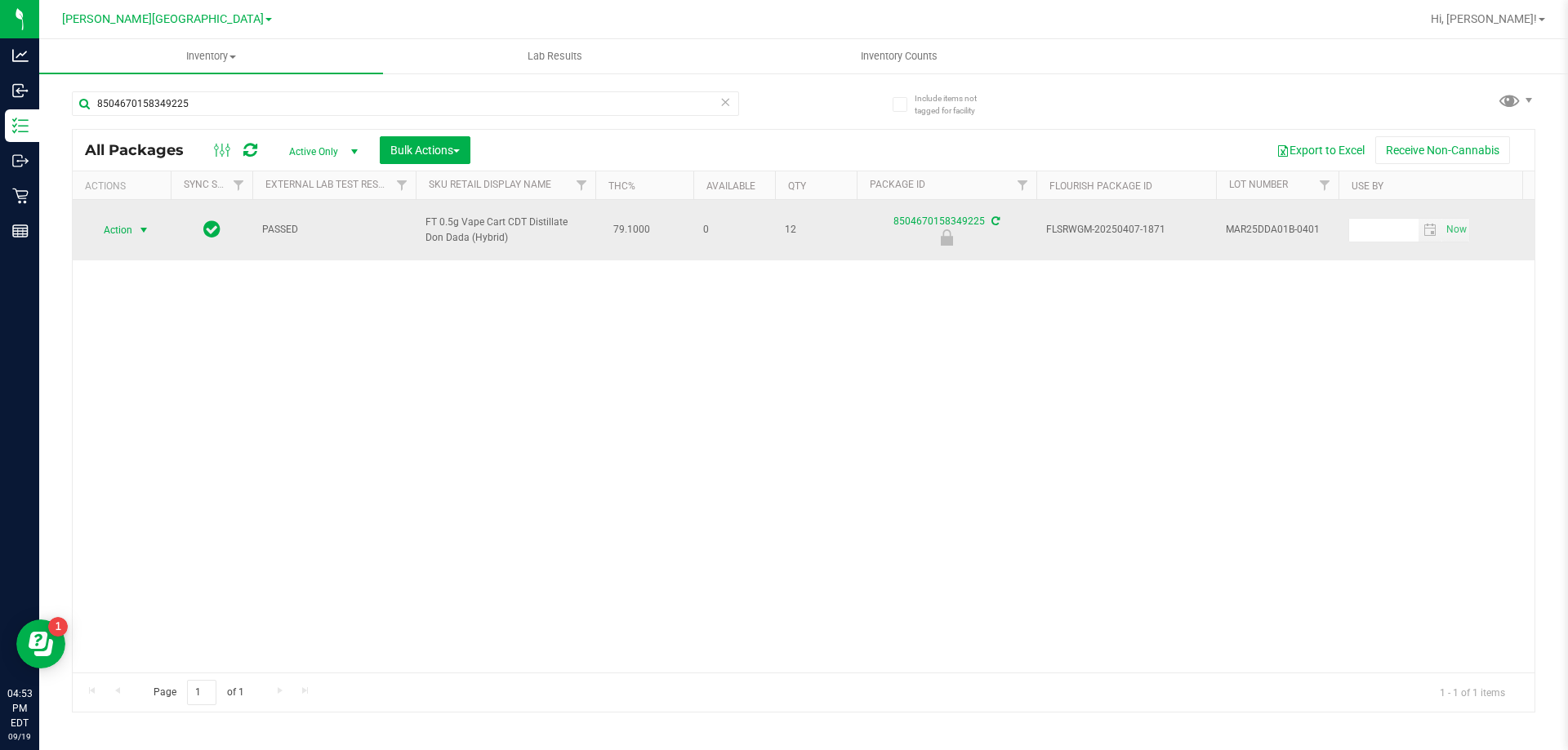
click at [144, 234] on span "select" at bounding box center [144, 230] width 13 height 13
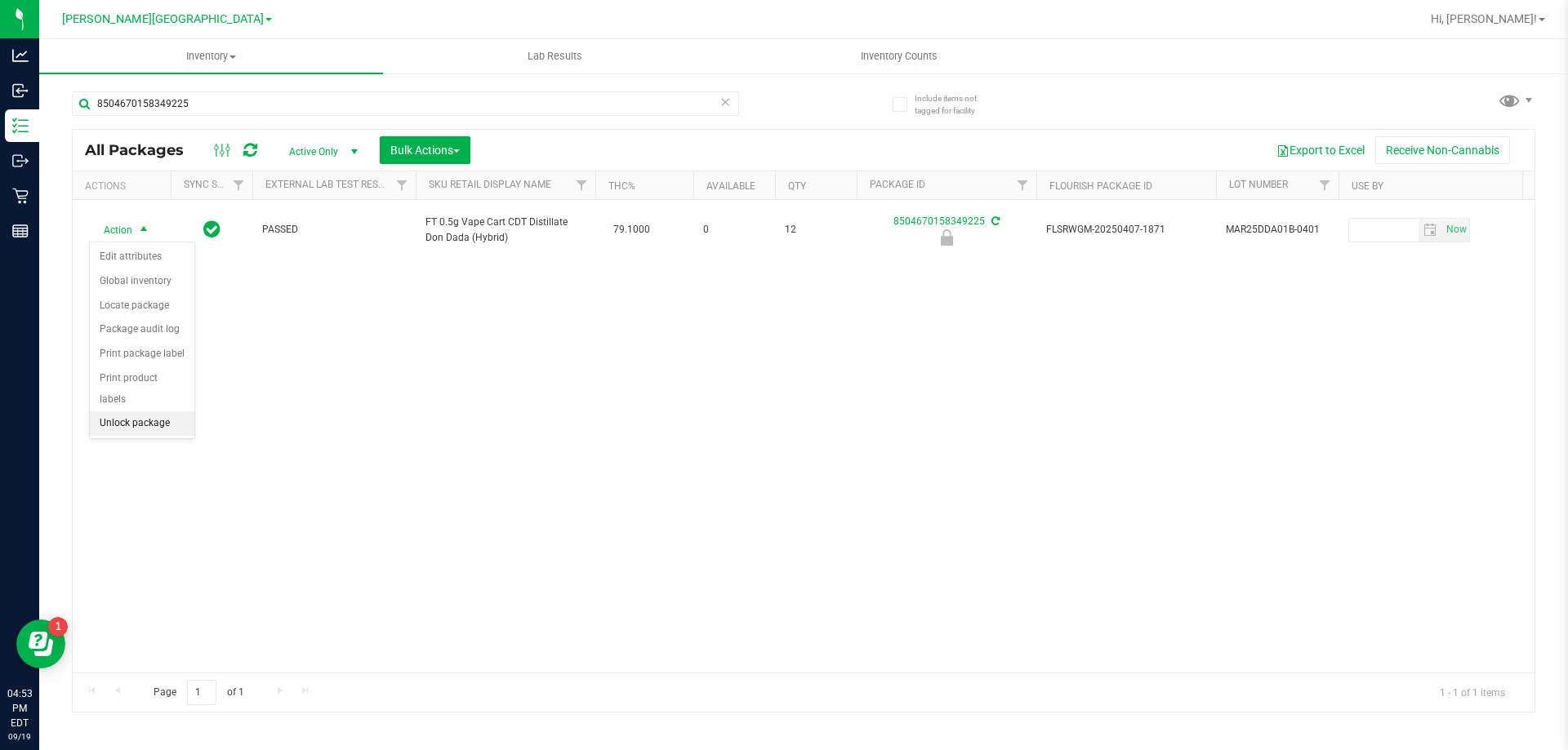
click at [142, 411] on li "Unlock package" at bounding box center [142, 423] width 104 height 24
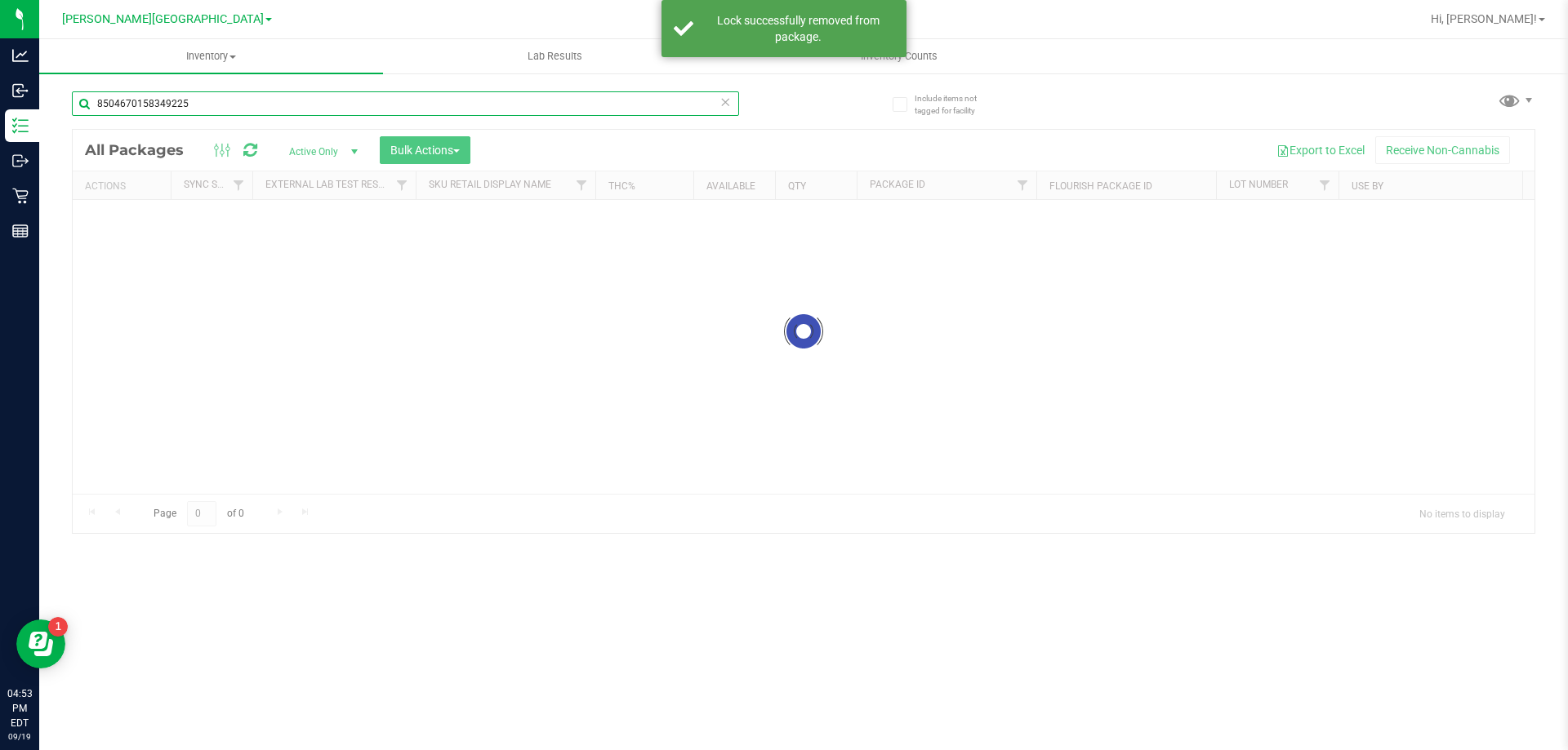
click at [206, 107] on input "8504670158349225" at bounding box center [405, 103] width 667 height 24
click at [228, 101] on input "8504670158349225" at bounding box center [405, 103] width 667 height 24
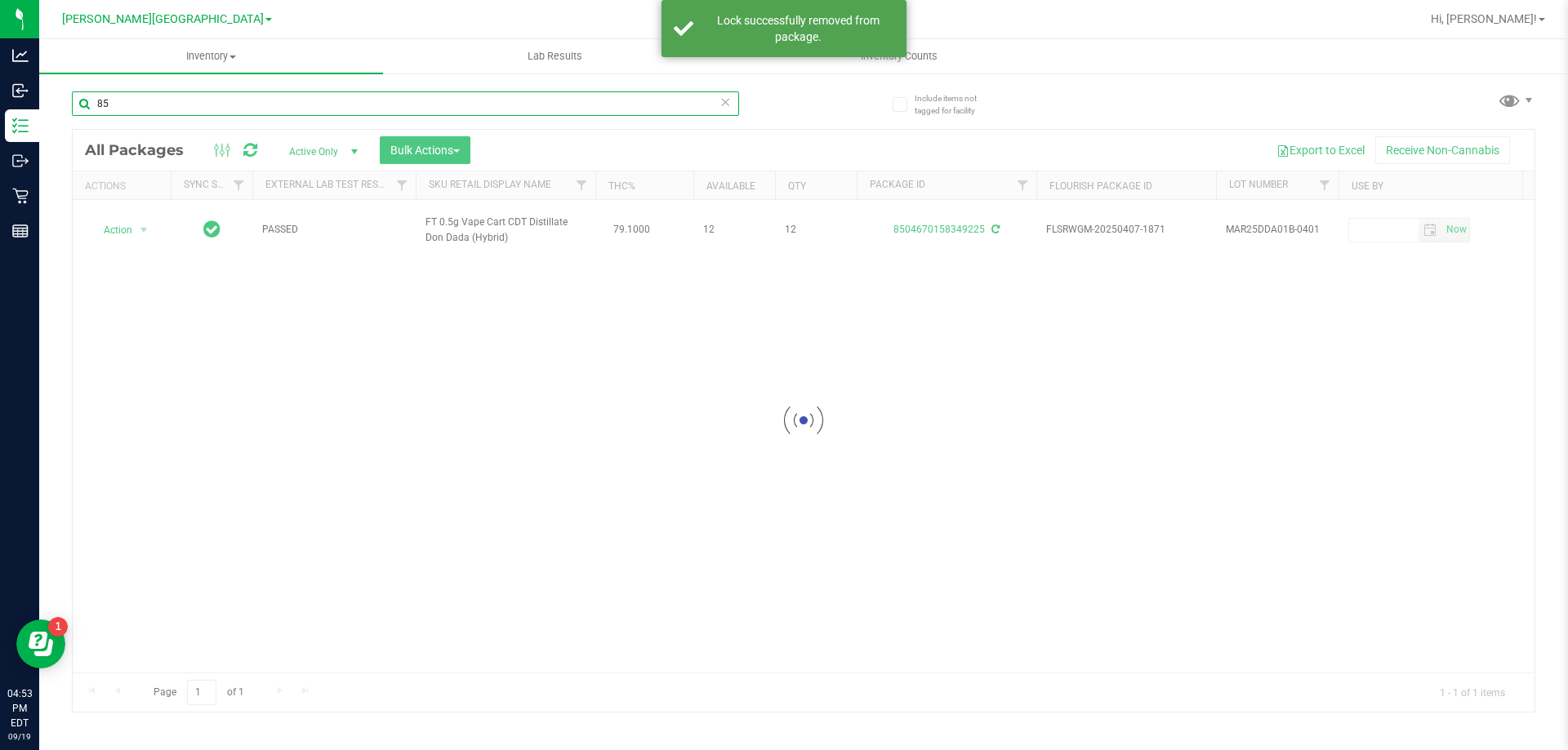
type input "8"
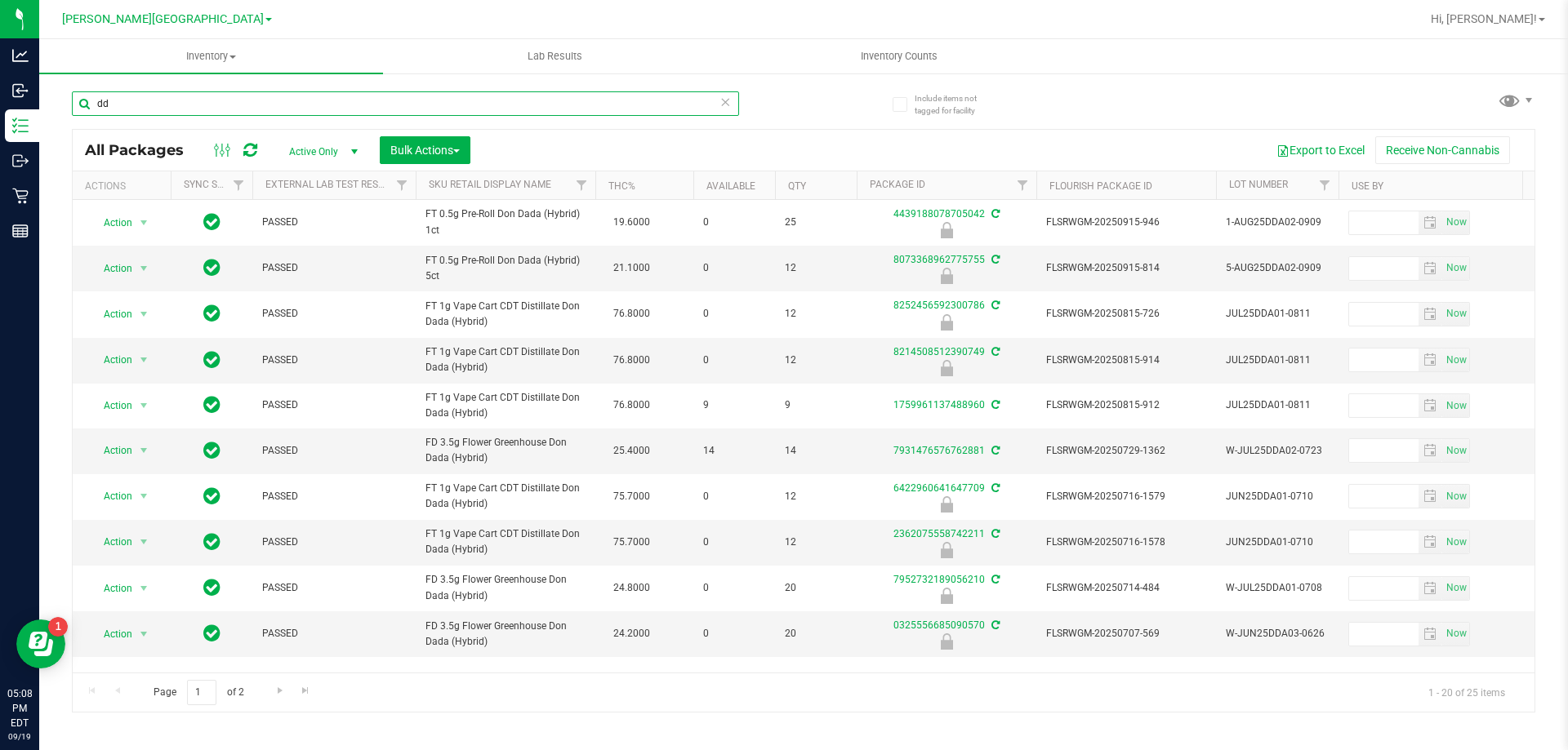
type input "d"
type input "aml"
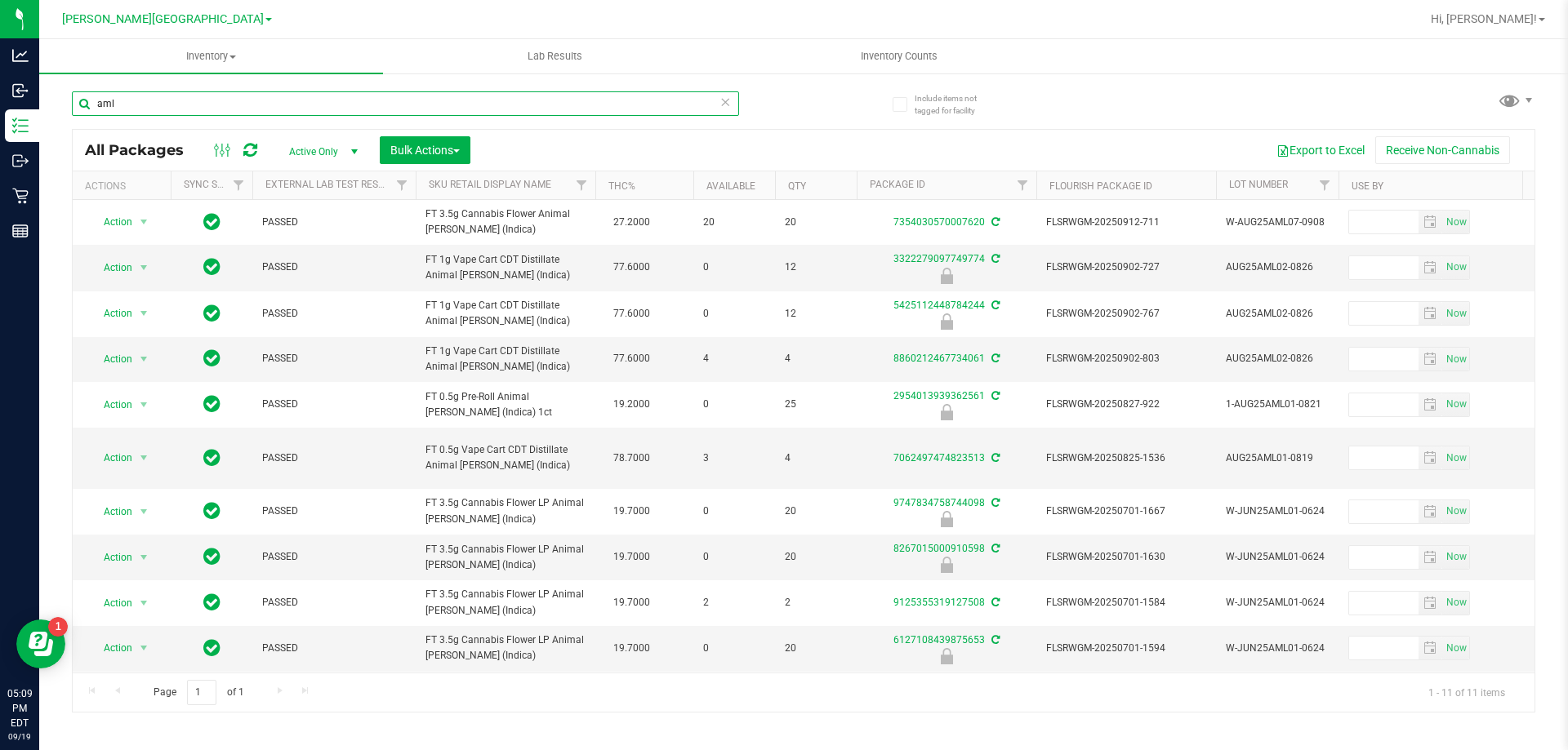
scroll to position [57, 0]
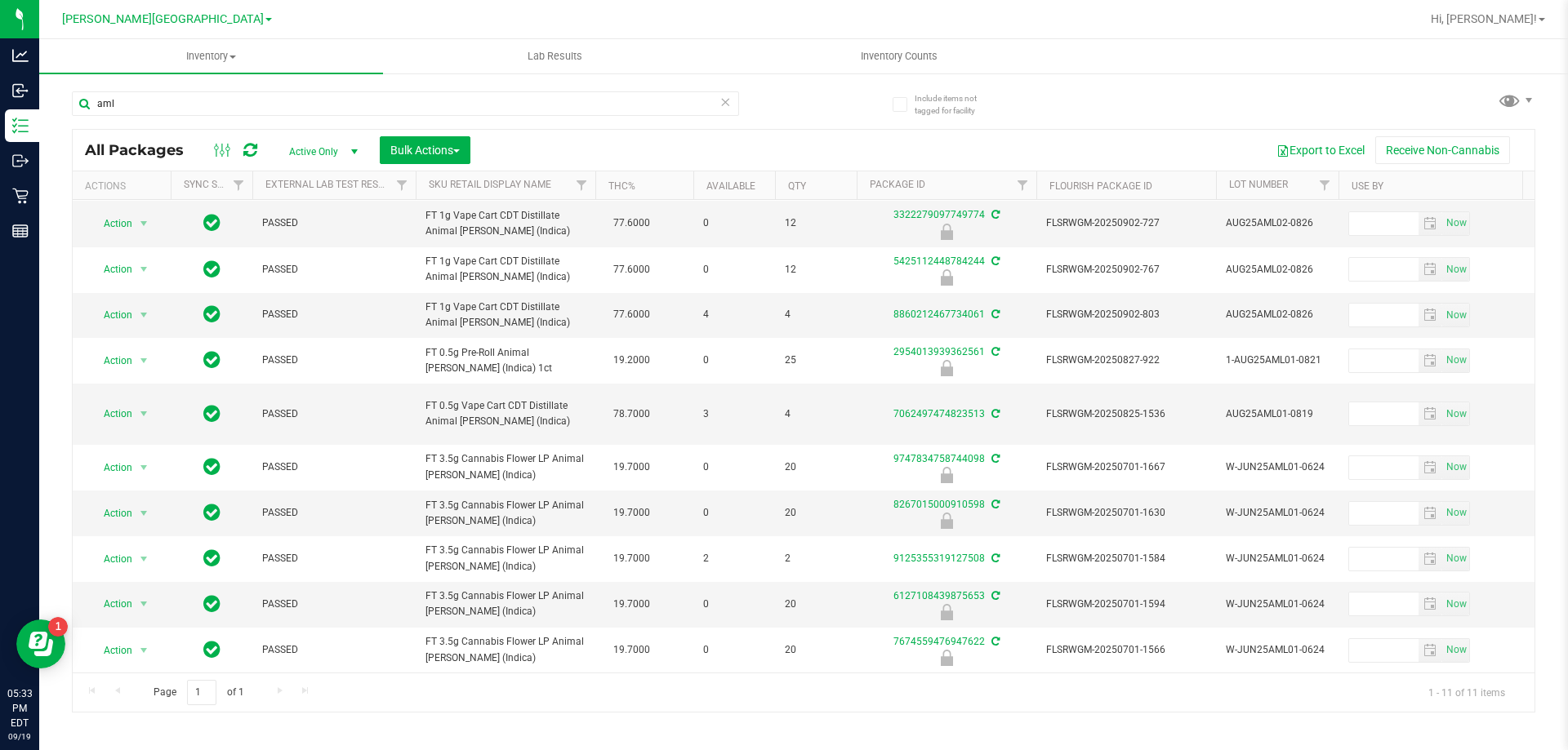
click at [725, 95] on icon at bounding box center [724, 101] width 12 height 20
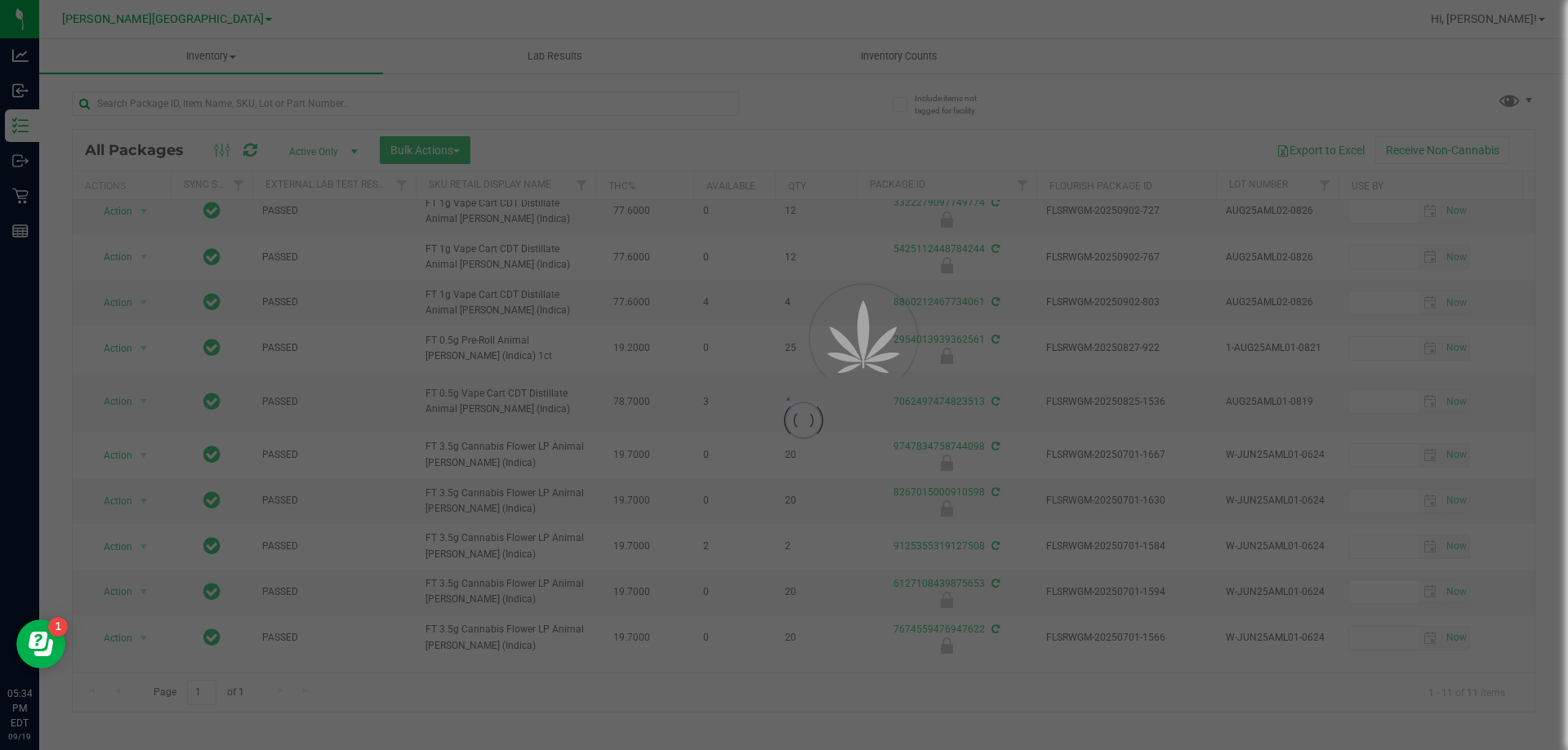
click at [728, 111] on div at bounding box center [784, 375] width 1568 height 750
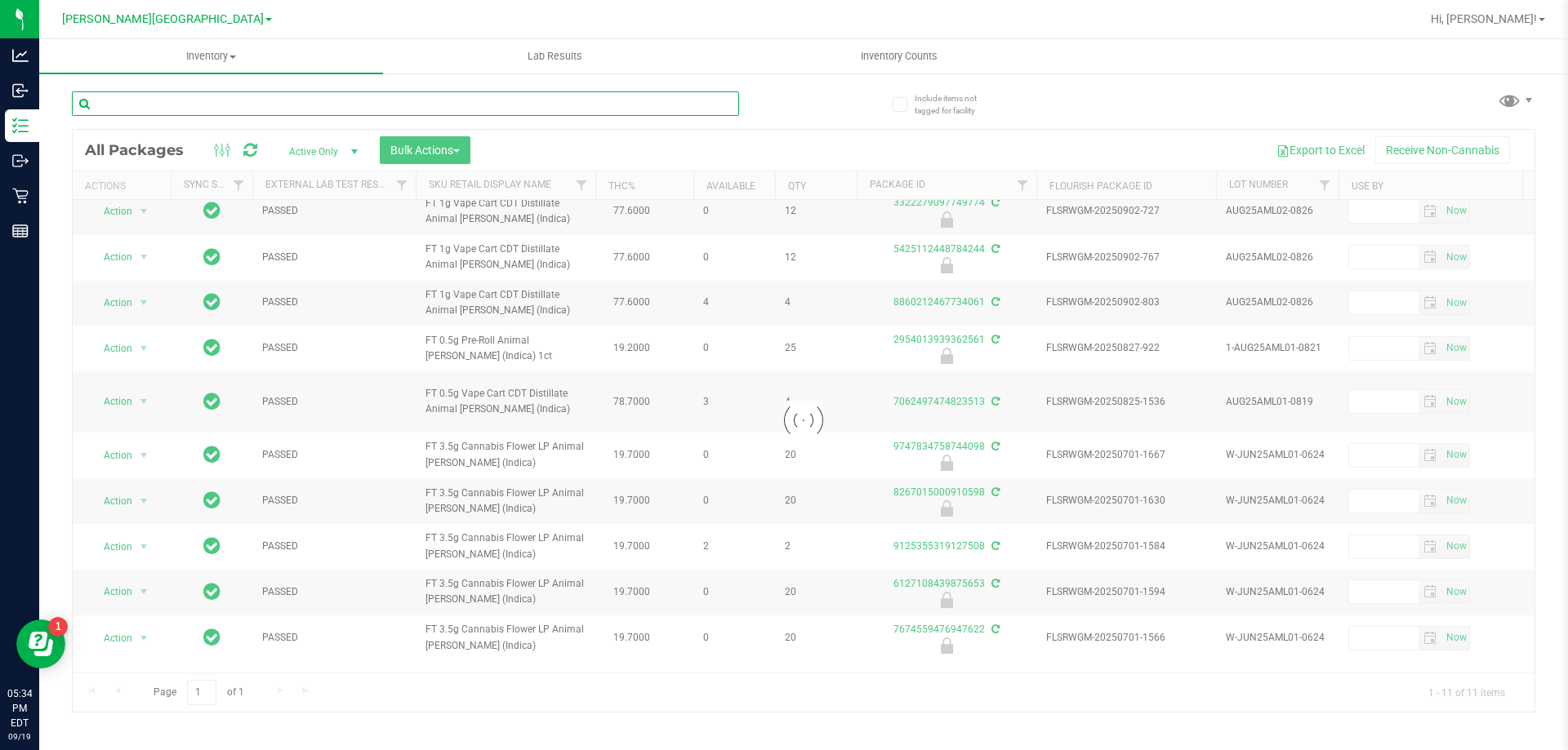
click at [669, 104] on input "text" at bounding box center [405, 103] width 667 height 24
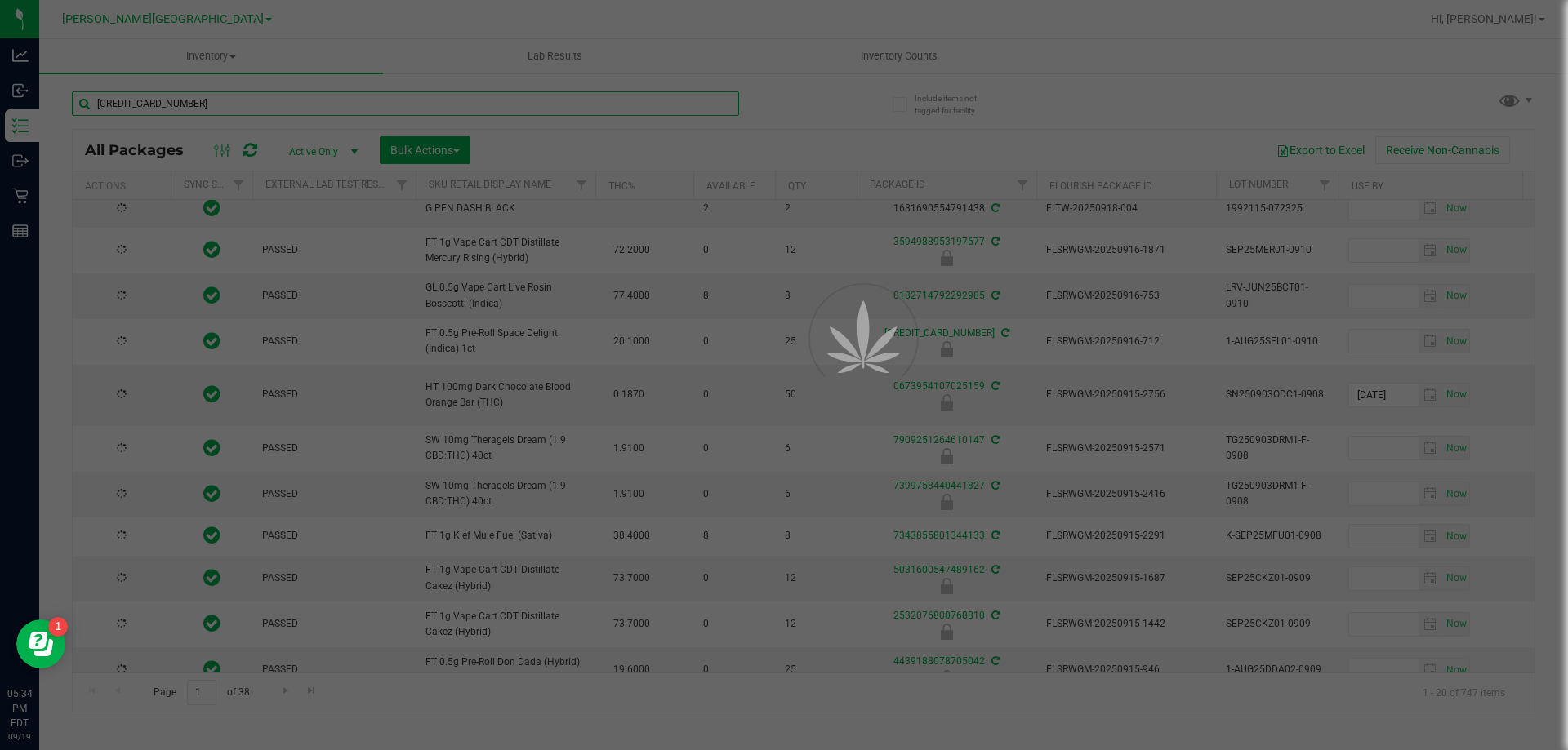
type input "[CREDIT_CARD_NUMBER]"
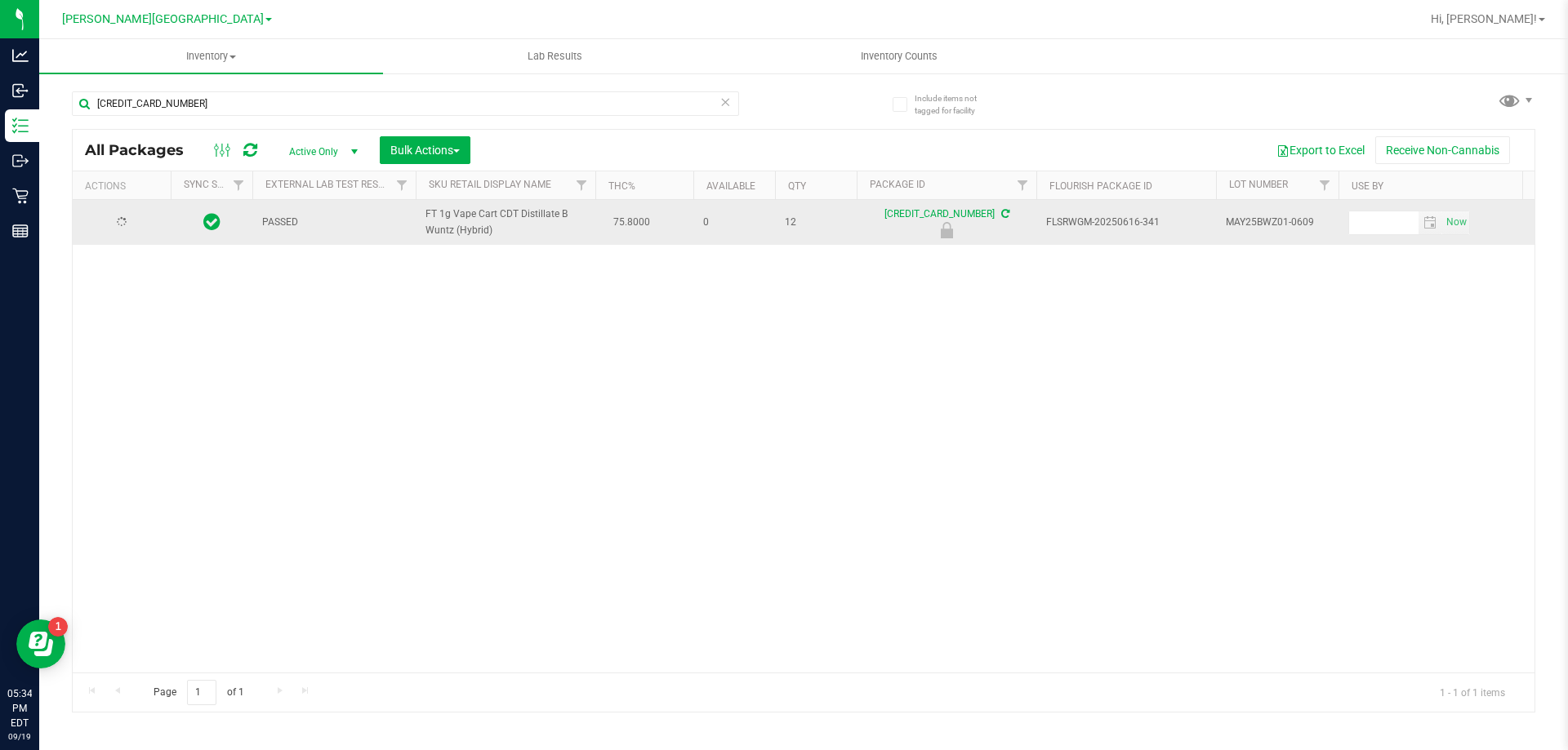
click at [138, 230] on div at bounding box center [121, 222] width 78 height 15
click at [142, 229] on span "select" at bounding box center [144, 223] width 13 height 13
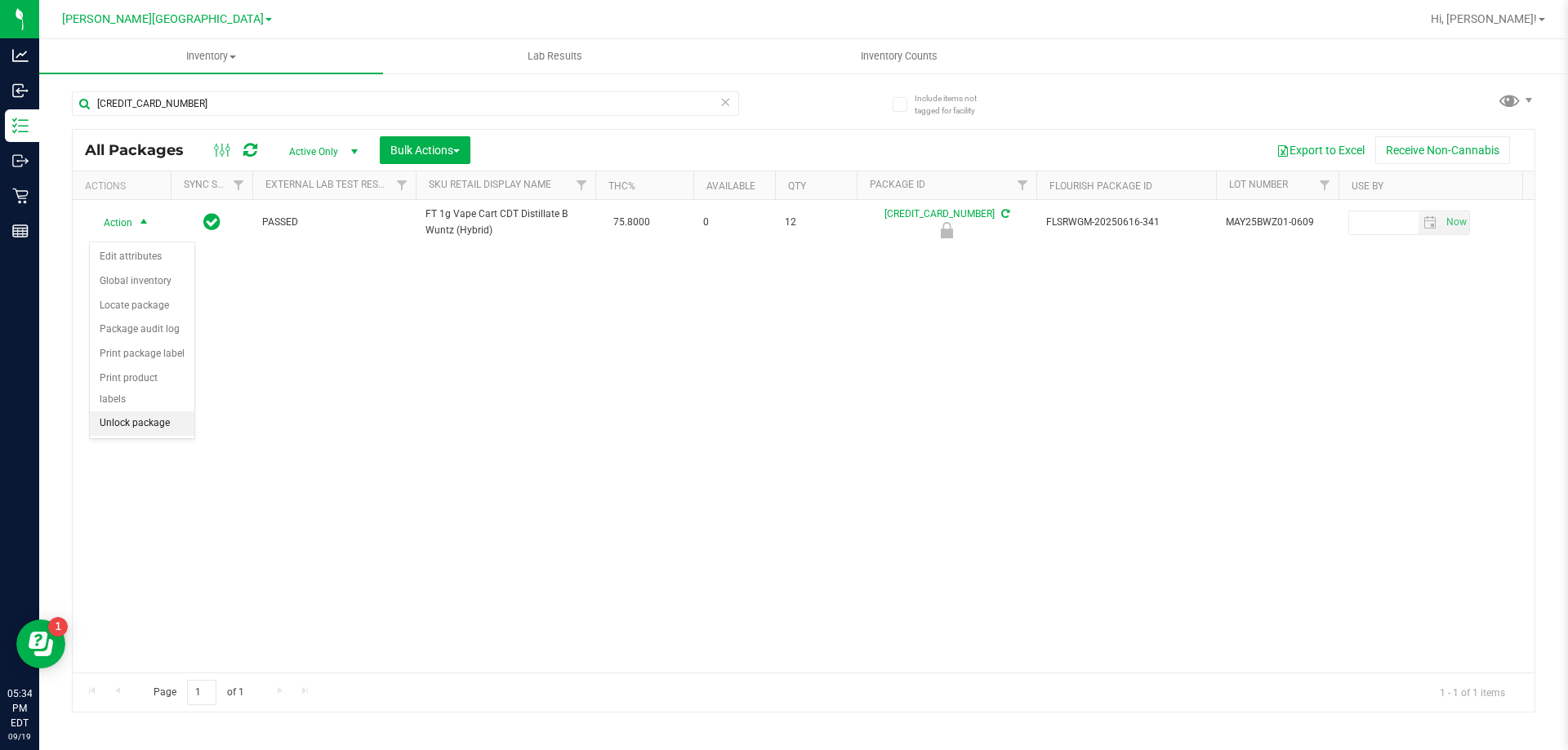
click at [141, 411] on li "Unlock package" at bounding box center [142, 423] width 104 height 24
